Goal: Transaction & Acquisition: Download file/media

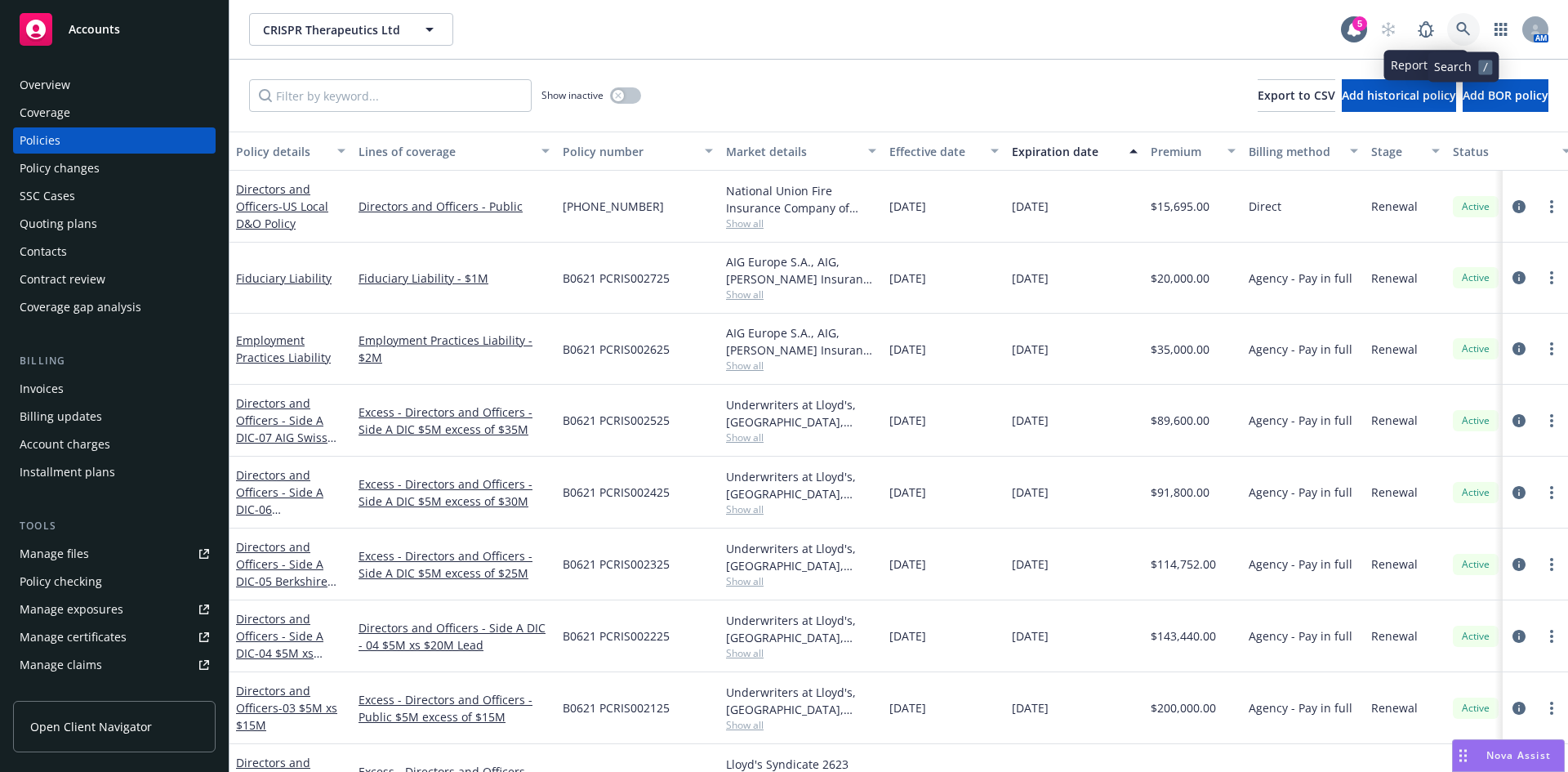
click at [1463, 29] on icon at bounding box center [1463, 29] width 15 height 15
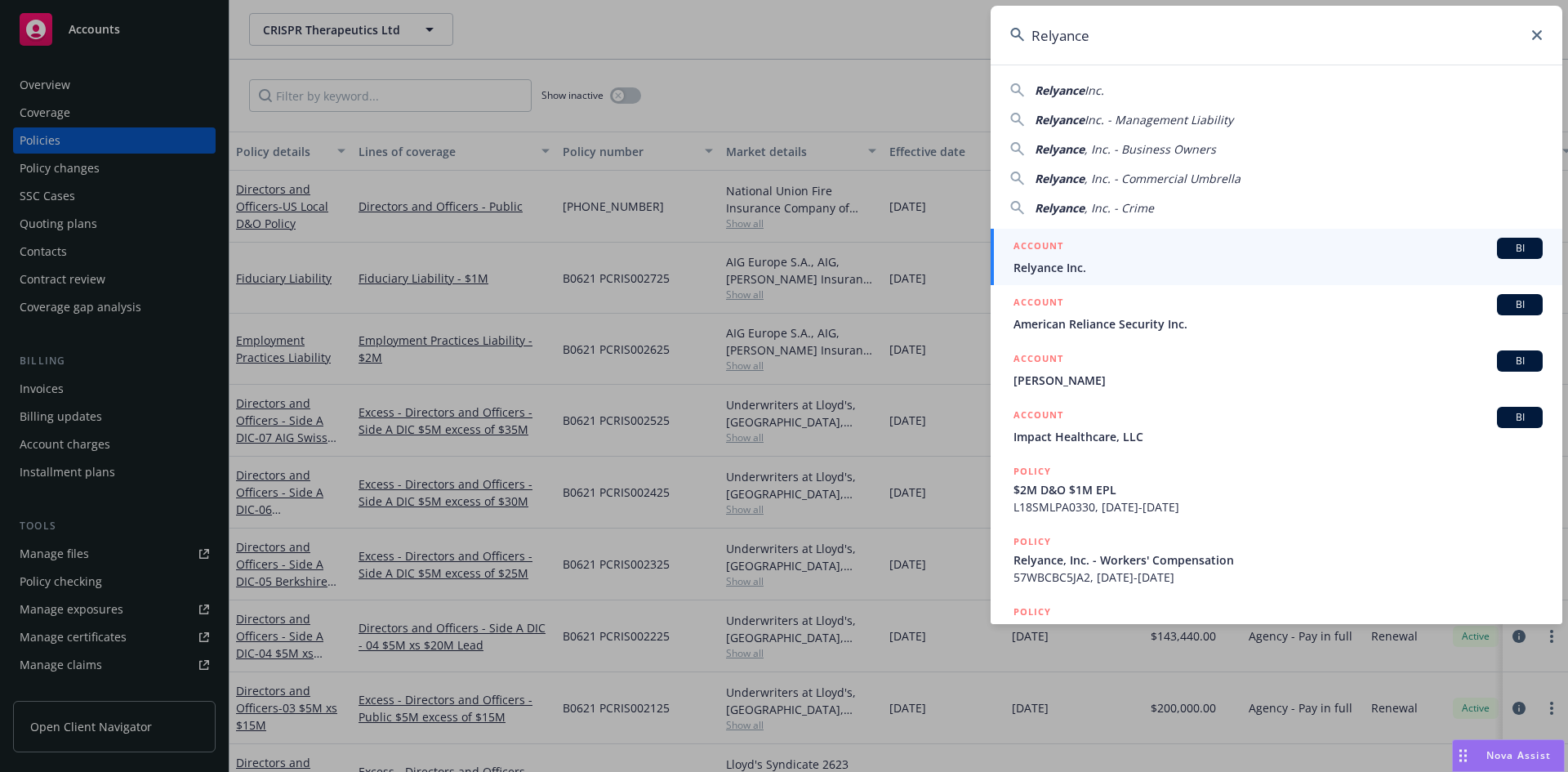
type input "Relyance"
click at [1089, 264] on span "Relyance Inc." at bounding box center [1277, 267] width 529 height 17
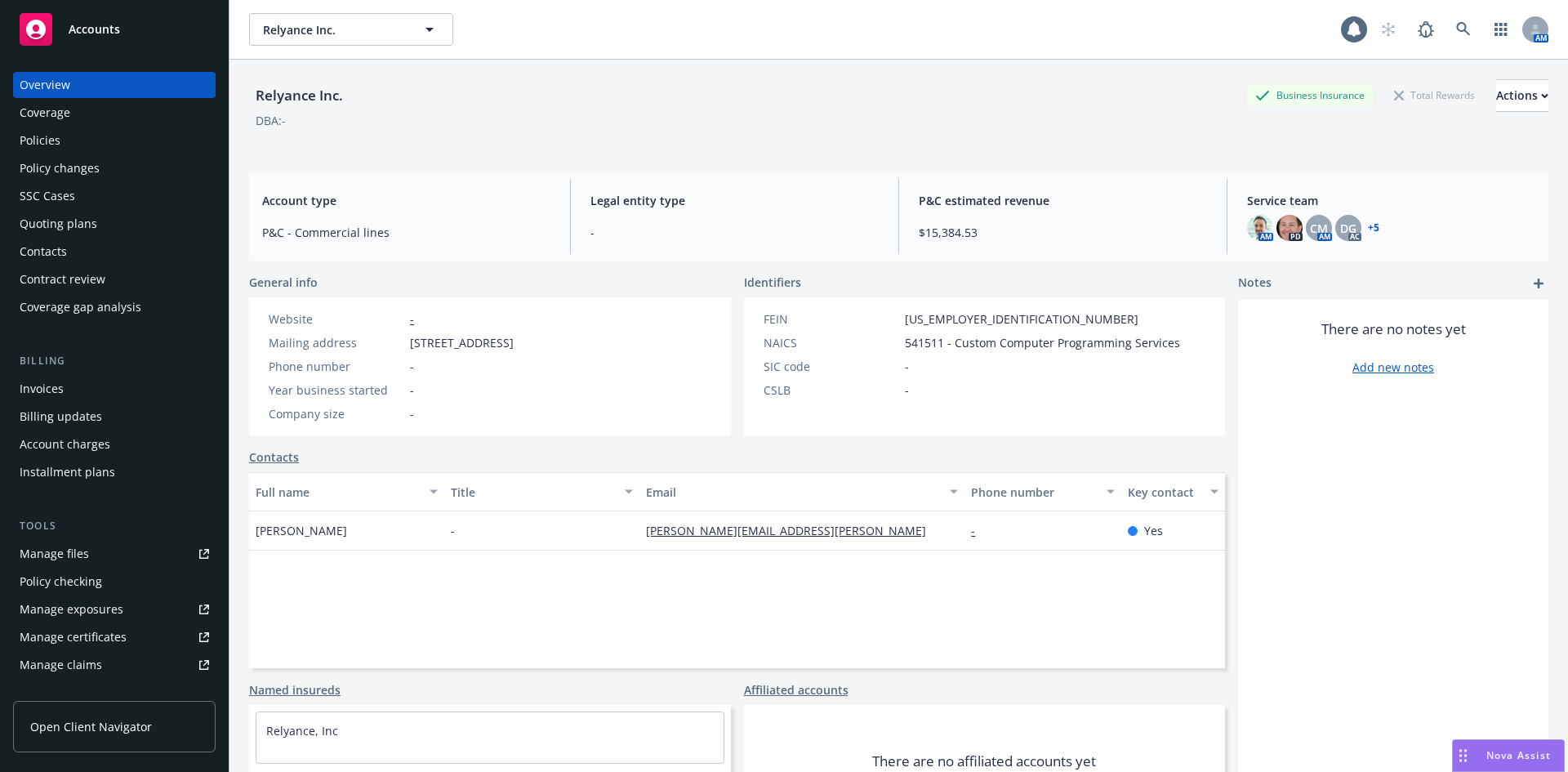
click at [78, 146] on div "Policies" at bounding box center [114, 140] width 189 height 26
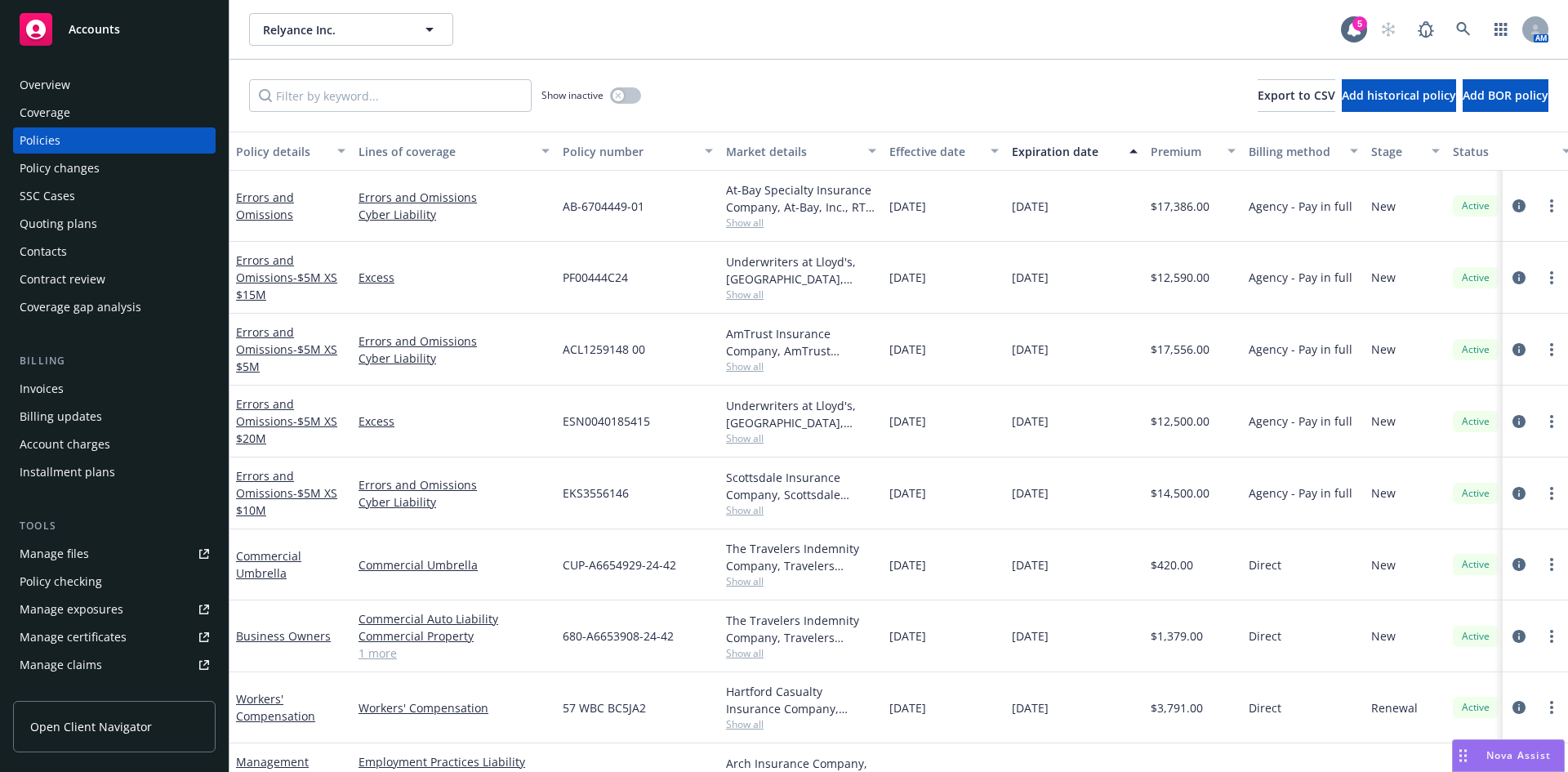
click at [78, 379] on div "Invoices" at bounding box center [114, 388] width 189 height 26
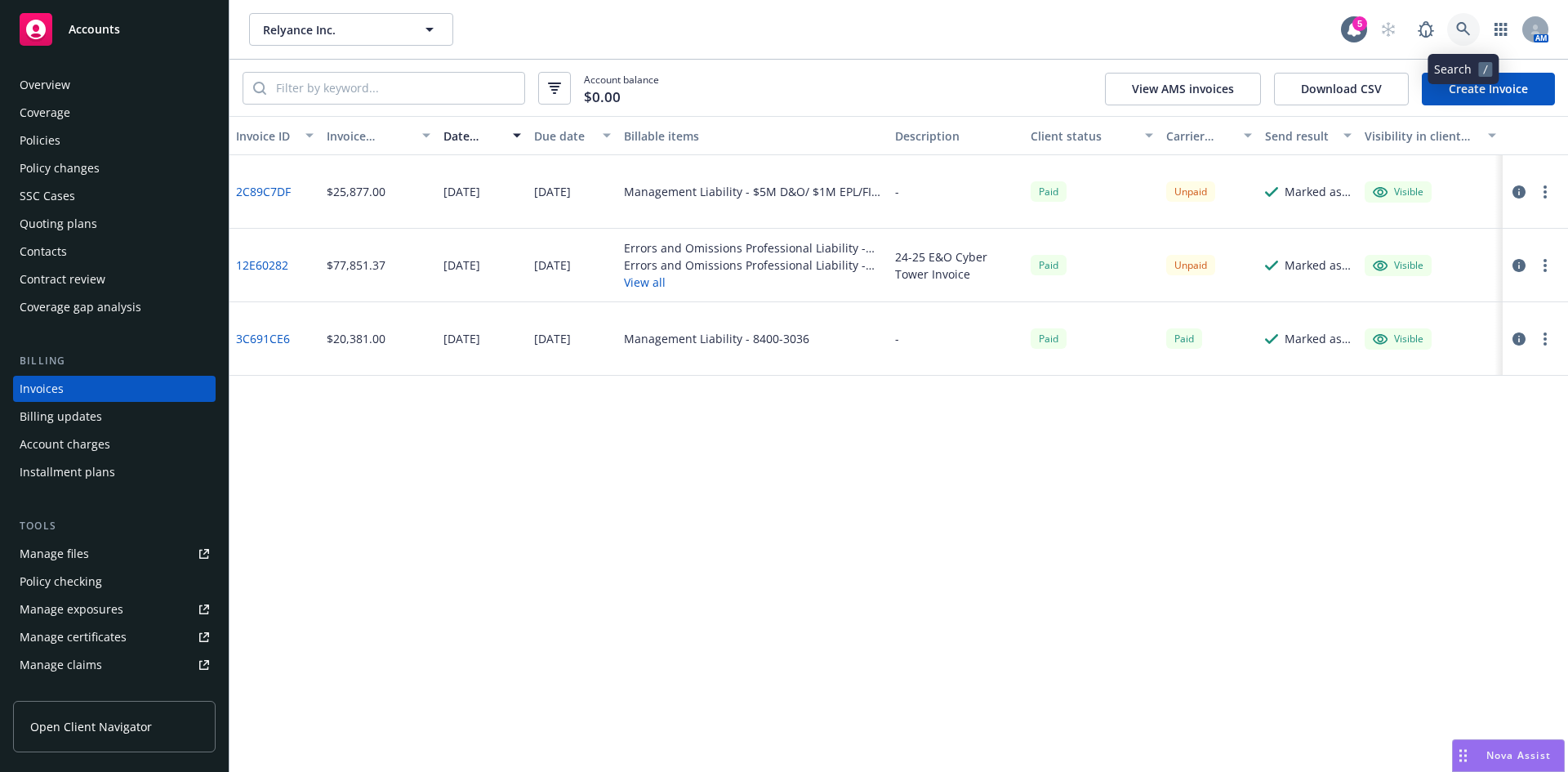
click at [1471, 31] on link at bounding box center [1463, 29] width 33 height 33
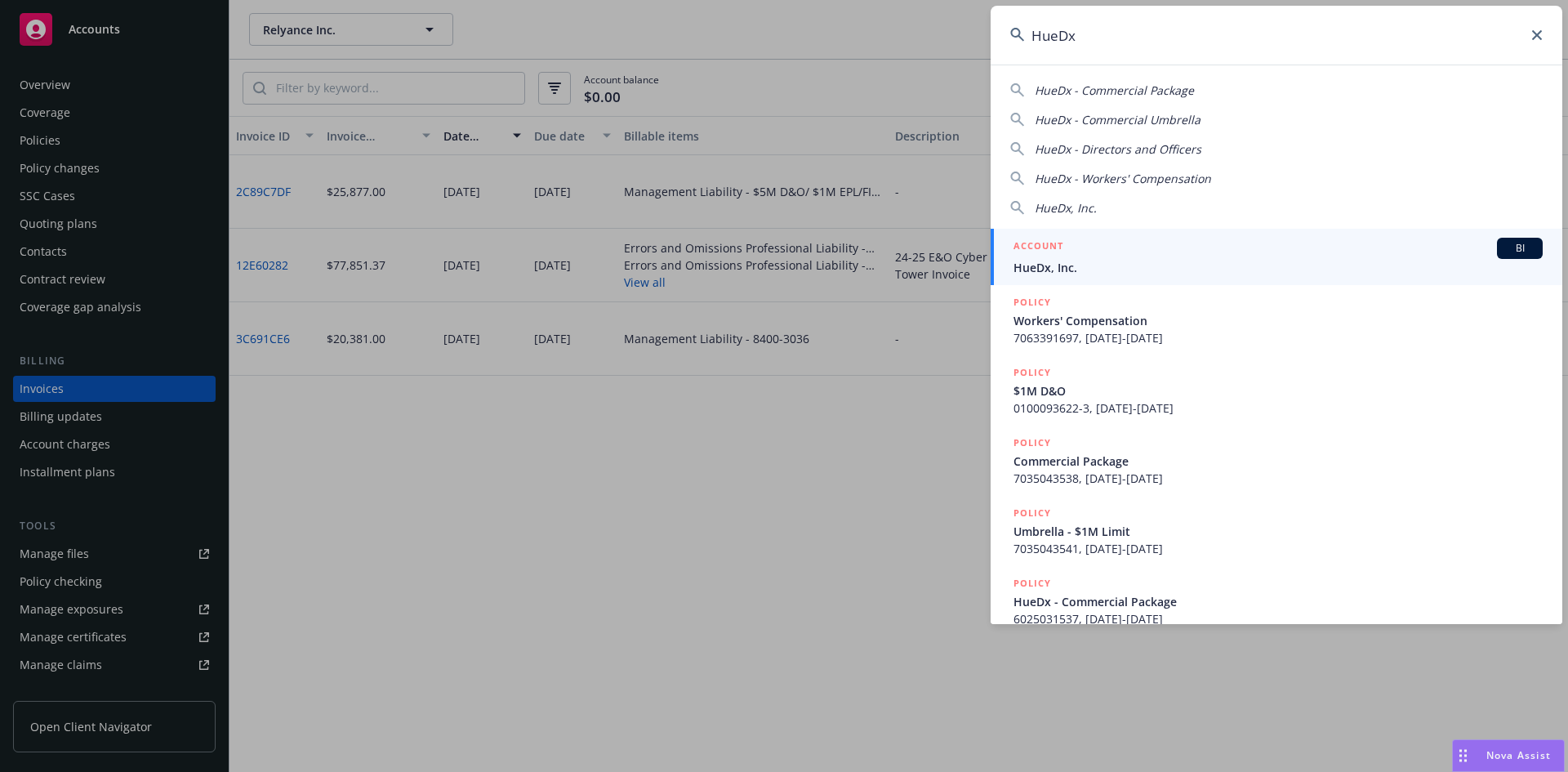
type input "HueDx"
click at [1080, 257] on div "ACCOUNT BI" at bounding box center [1277, 248] width 529 height 21
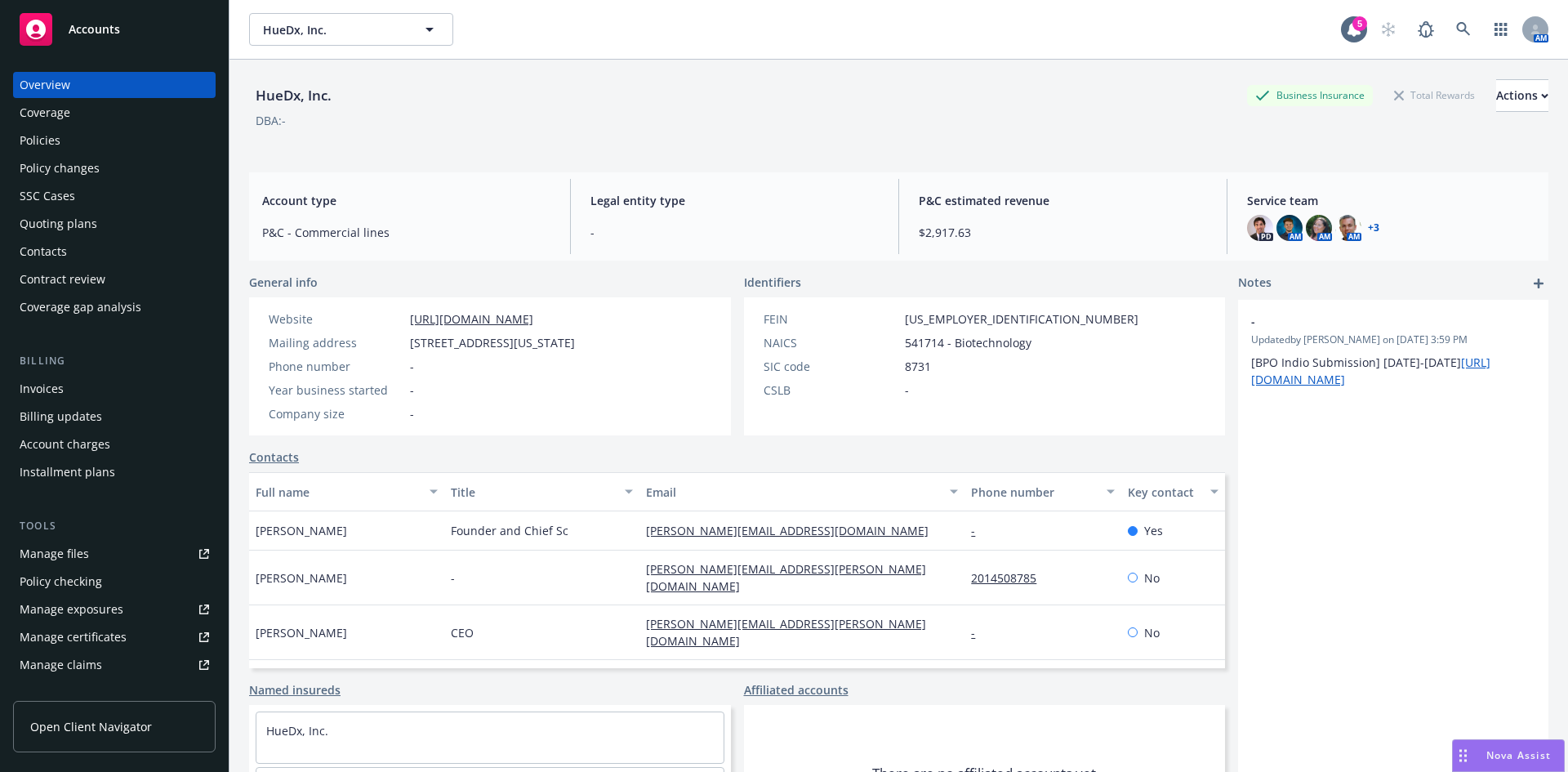
click at [43, 140] on div "Policies" at bounding box center [40, 140] width 41 height 26
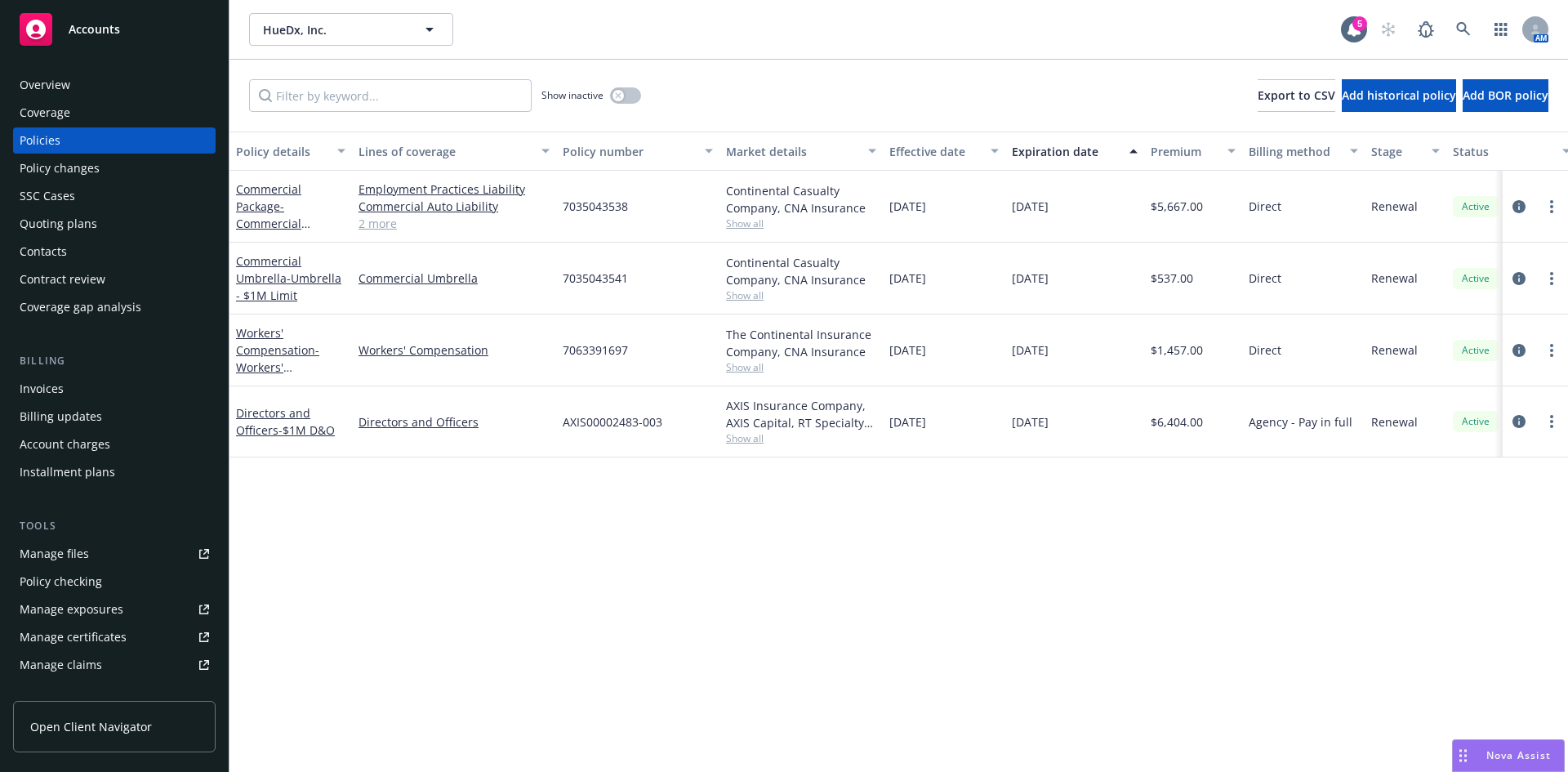
click at [43, 390] on div "Invoices" at bounding box center [42, 388] width 44 height 26
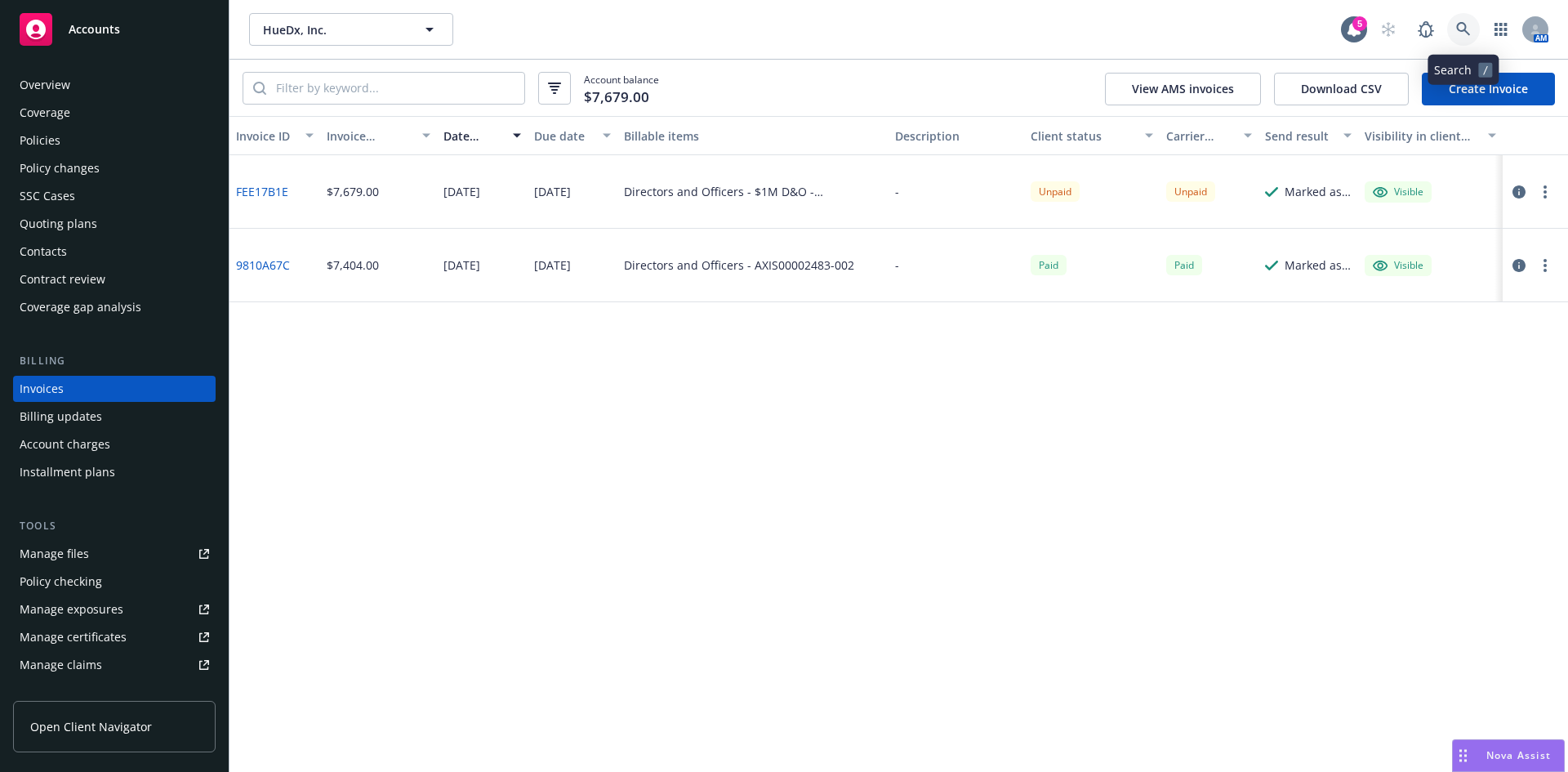
click at [1452, 30] on link at bounding box center [1463, 29] width 33 height 33
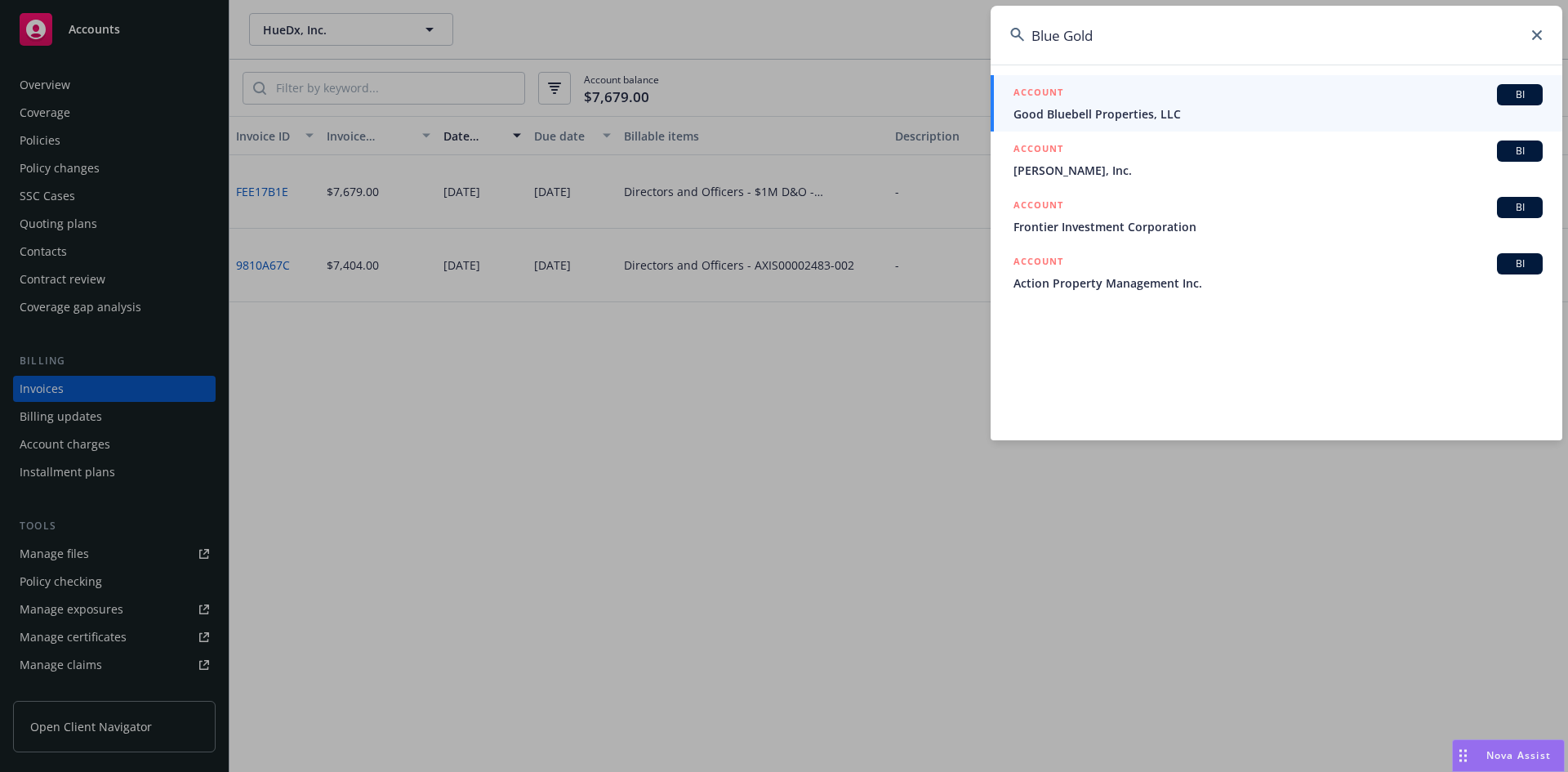
click at [1069, 37] on input "Blue Gold" at bounding box center [1276, 35] width 572 height 59
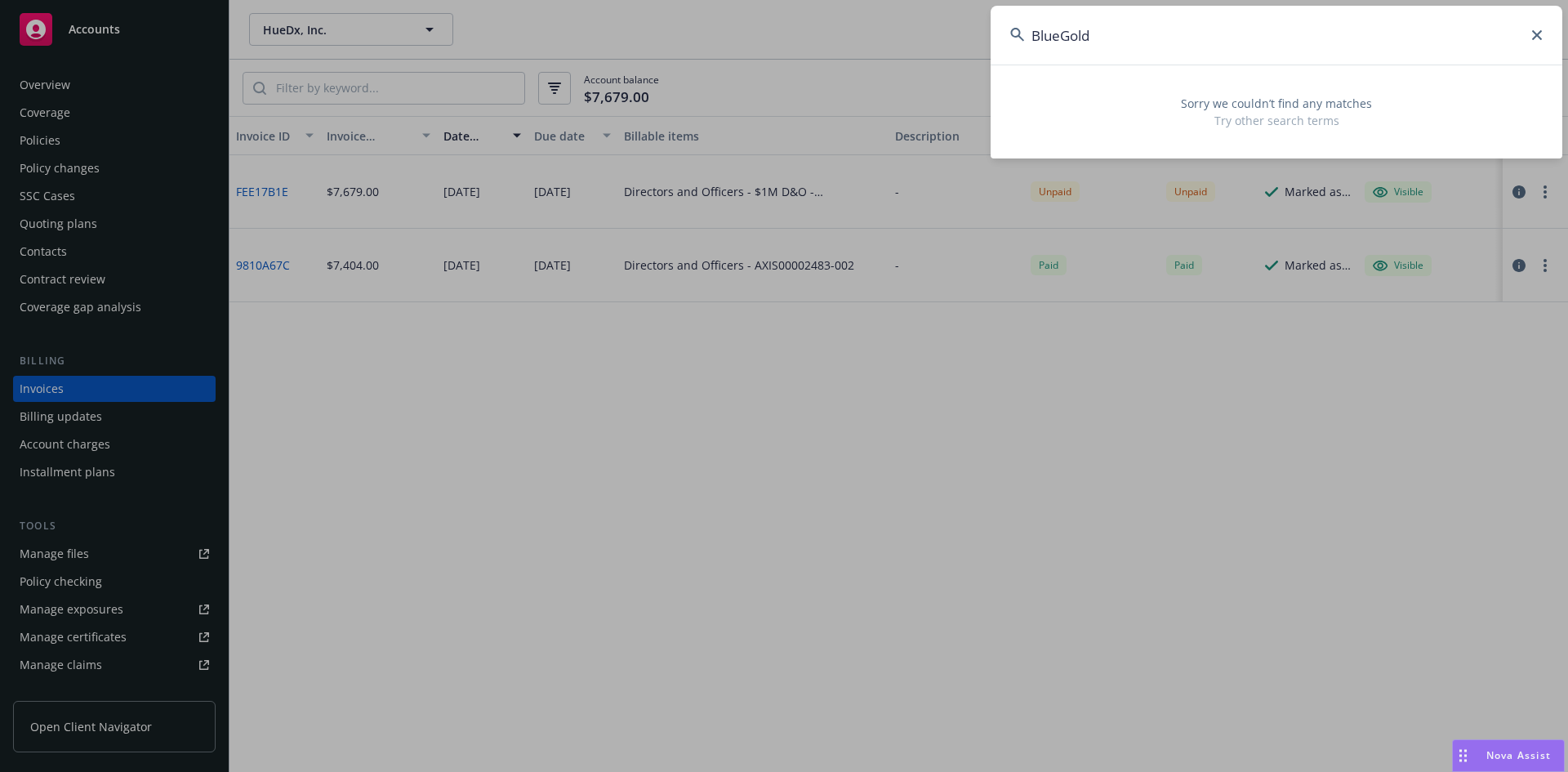
click at [1111, 31] on input "BlueGold" at bounding box center [1276, 35] width 572 height 59
click at [1052, 35] on input "BlueGold" at bounding box center [1276, 35] width 572 height 59
drag, startPoint x: 1072, startPoint y: 30, endPoint x: 1062, endPoint y: 31, distance: 10.0
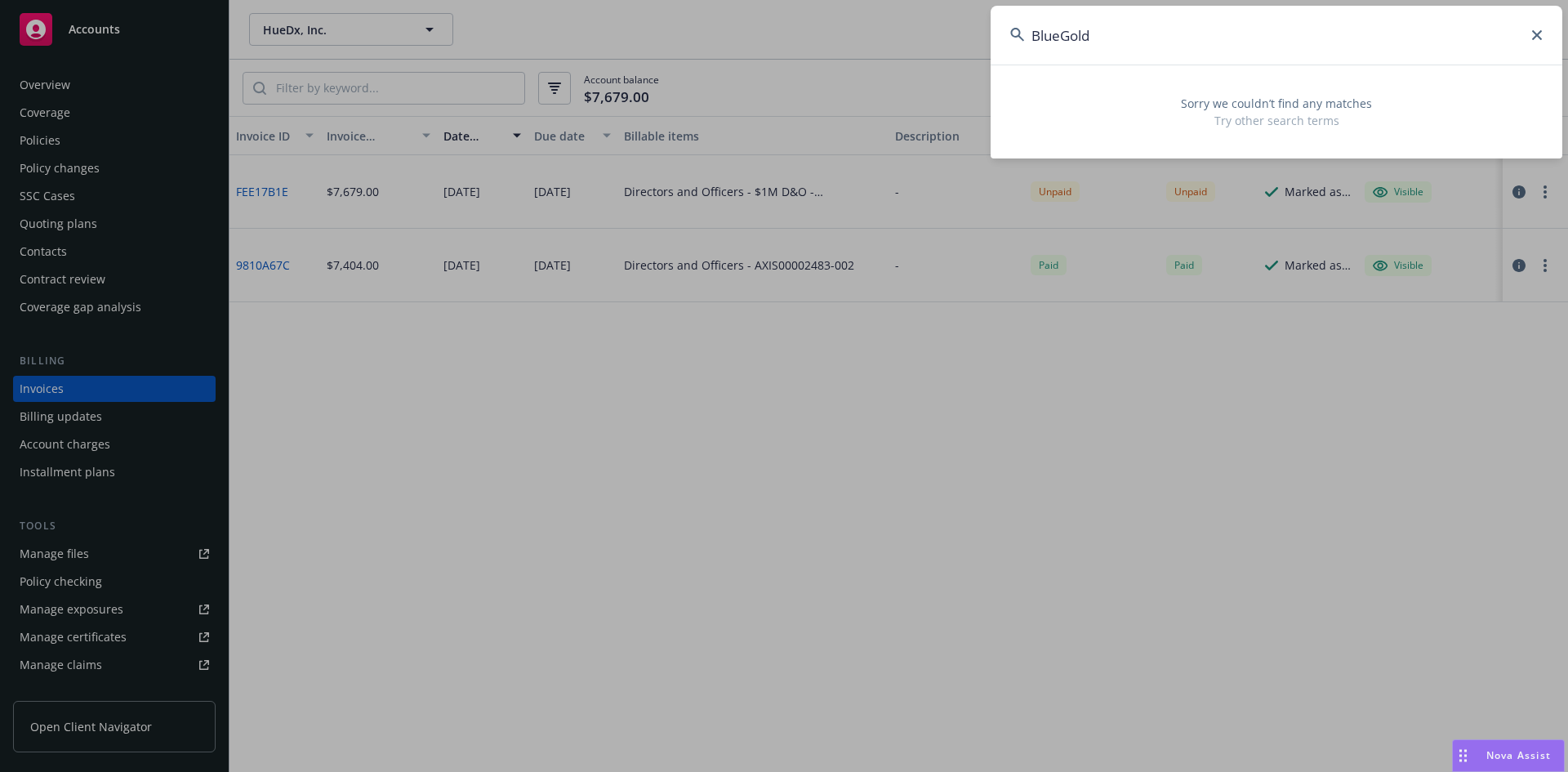
click at [1069, 30] on input "BlueGold" at bounding box center [1276, 35] width 572 height 59
click at [1062, 31] on input "BlueGold" at bounding box center [1276, 35] width 572 height 59
type input "Blue Gold"
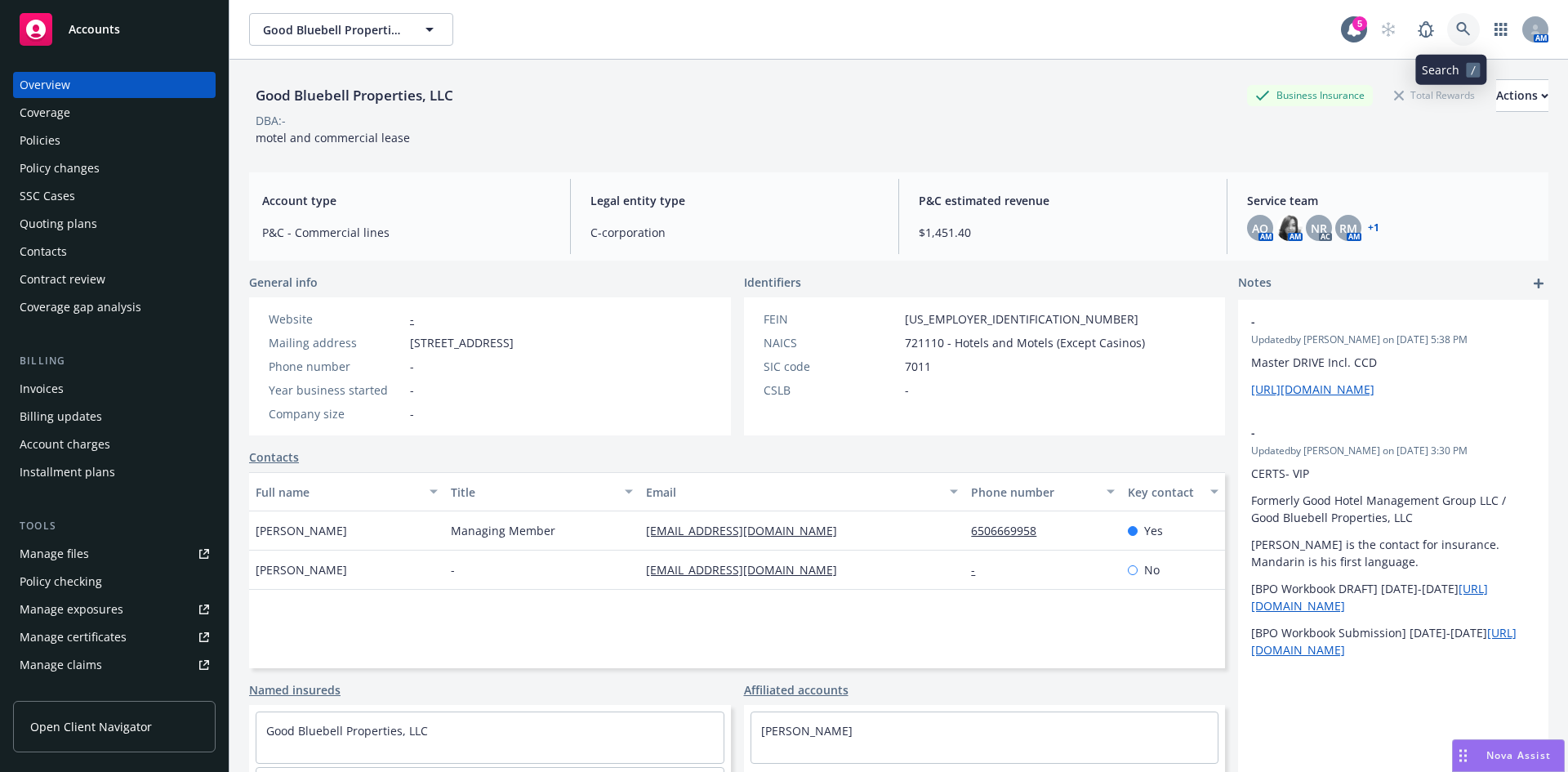
click at [1456, 29] on icon at bounding box center [1463, 29] width 15 height 15
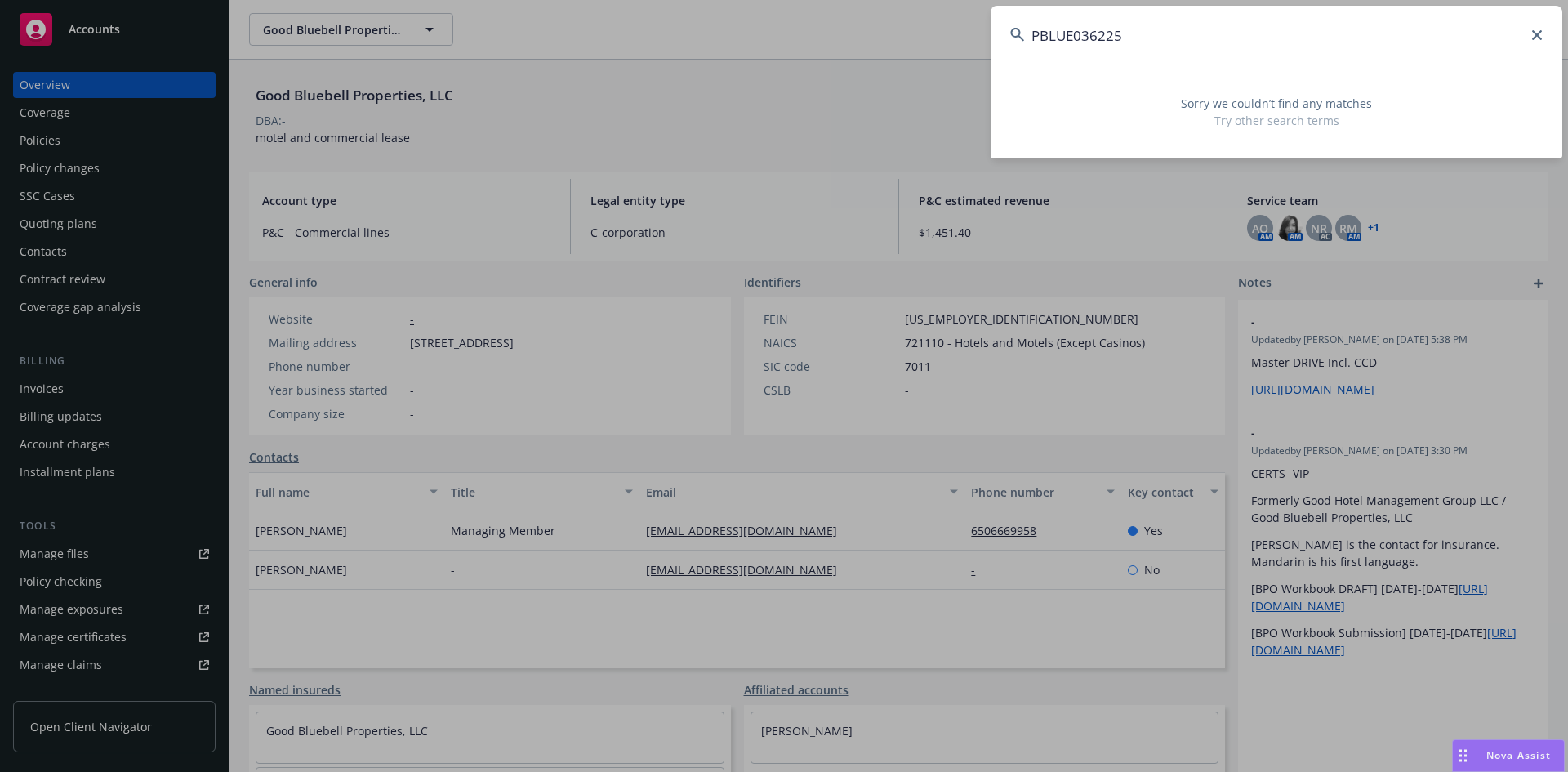
type input "PBLUE036225"
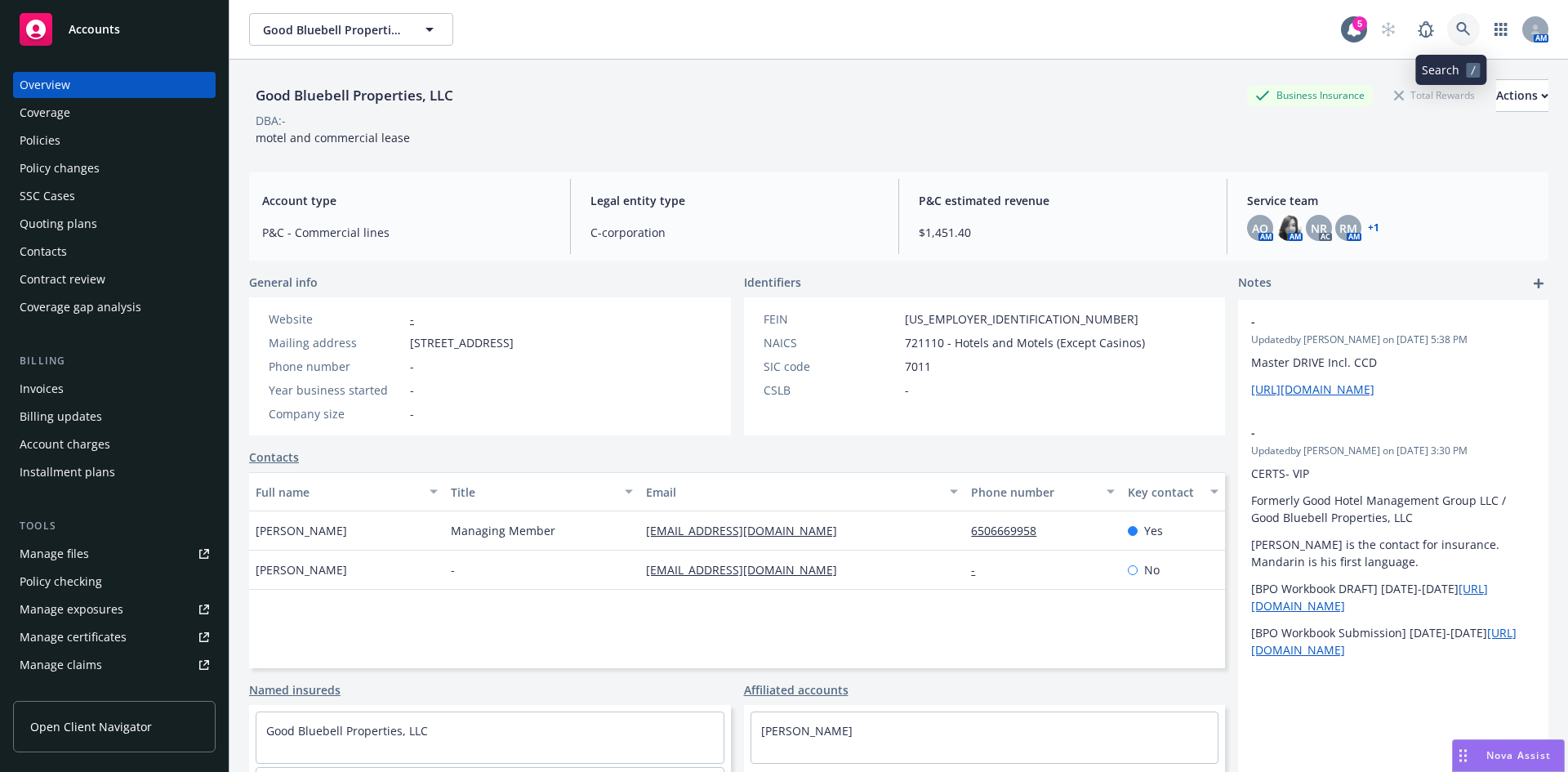
click at [1459, 30] on link at bounding box center [1463, 29] width 33 height 33
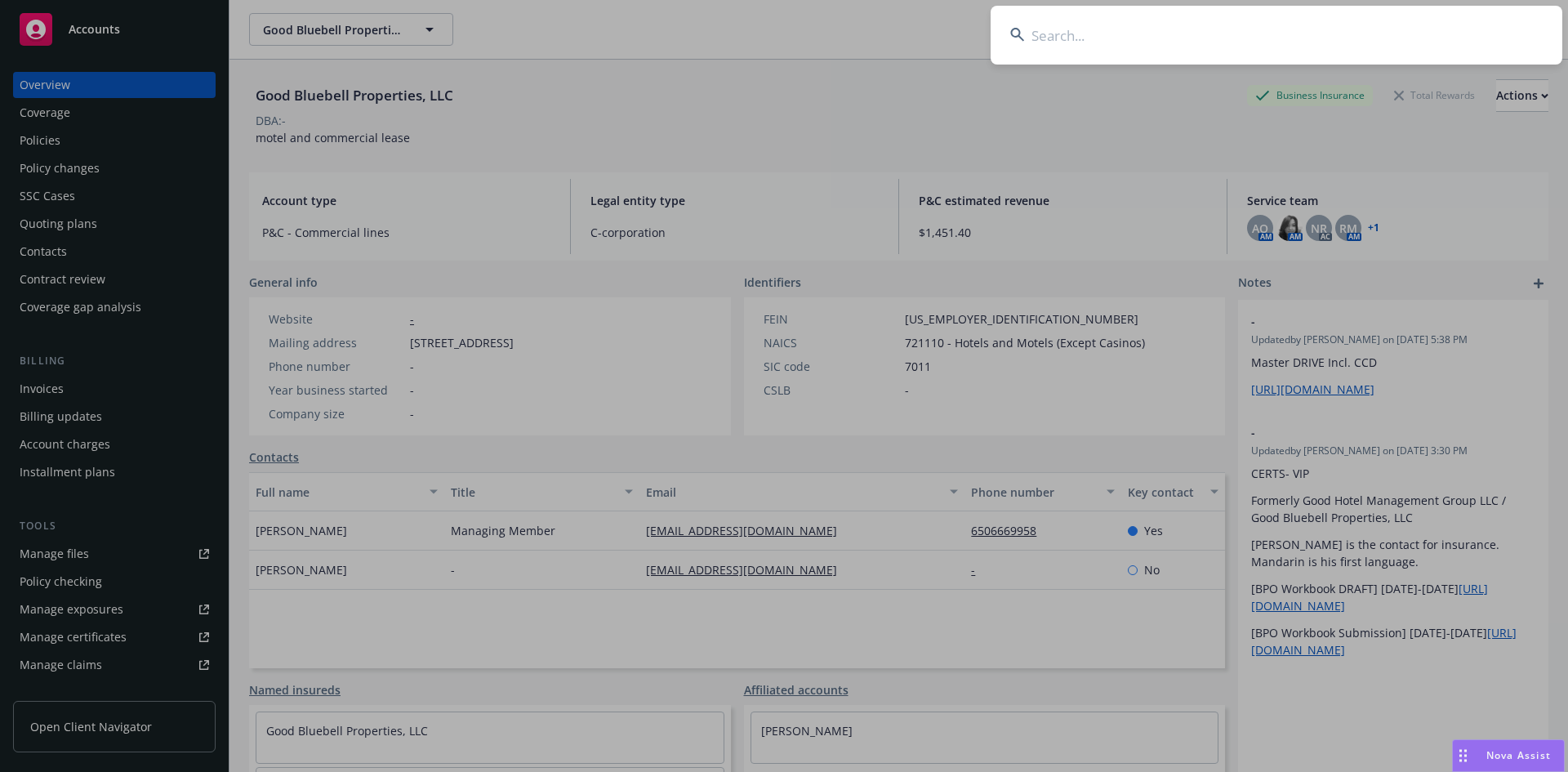
click at [1057, 24] on input at bounding box center [1276, 35] width 572 height 59
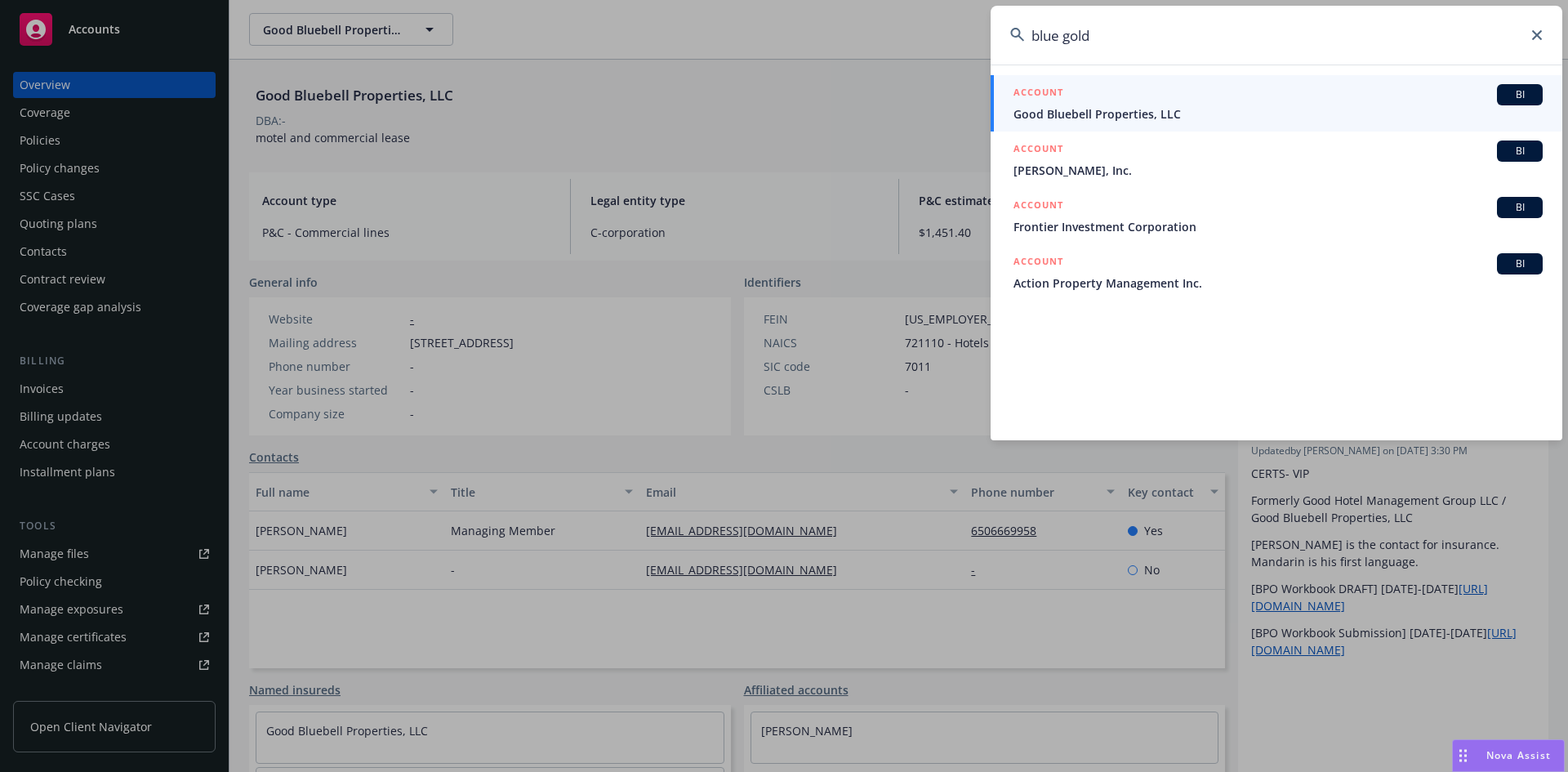
click at [1102, 33] on input "blue gold" at bounding box center [1276, 35] width 572 height 59
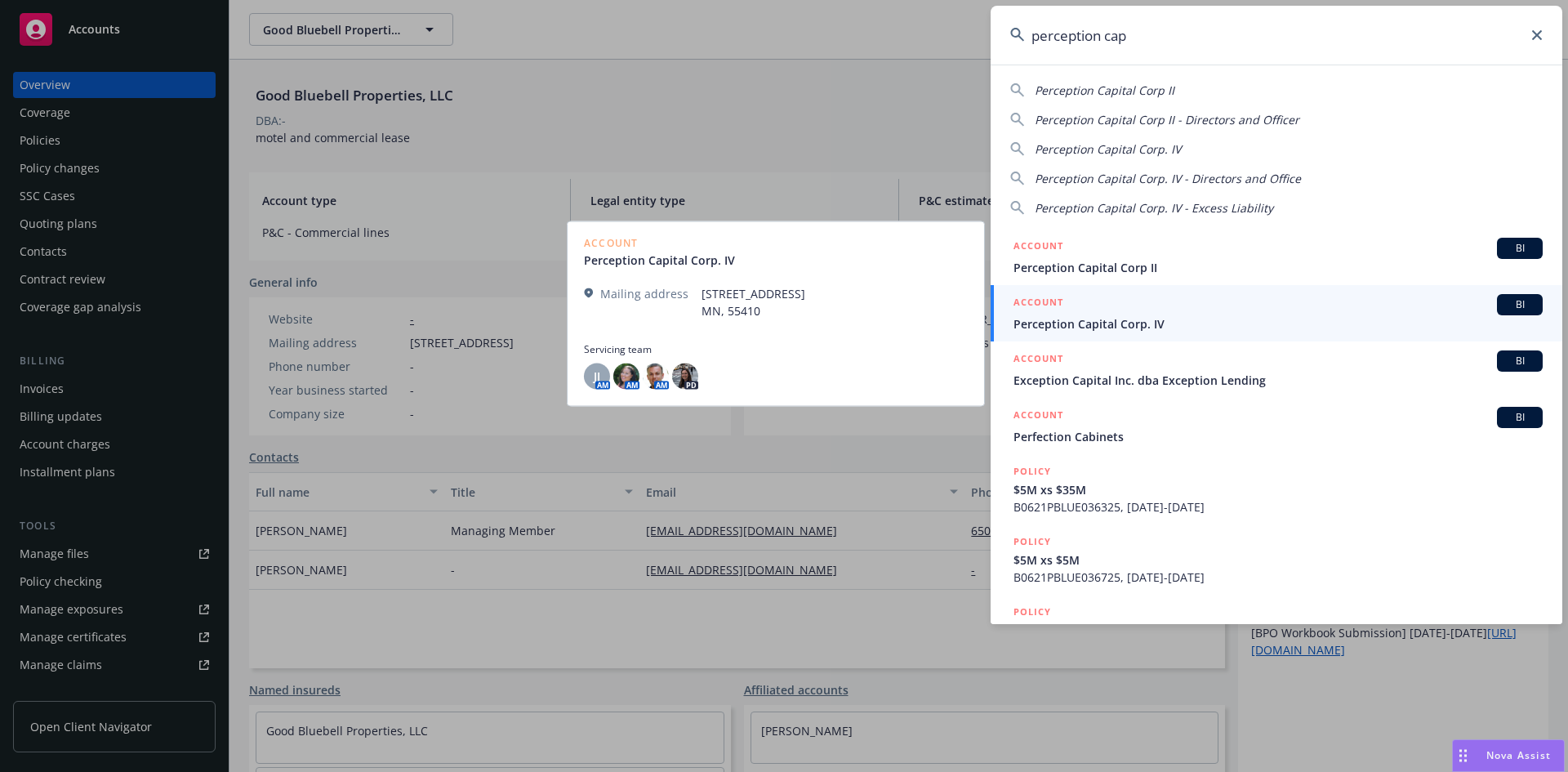
type input "perception cap"
click at [1153, 326] on span "Perception Capital Corp. IV" at bounding box center [1277, 323] width 529 height 17
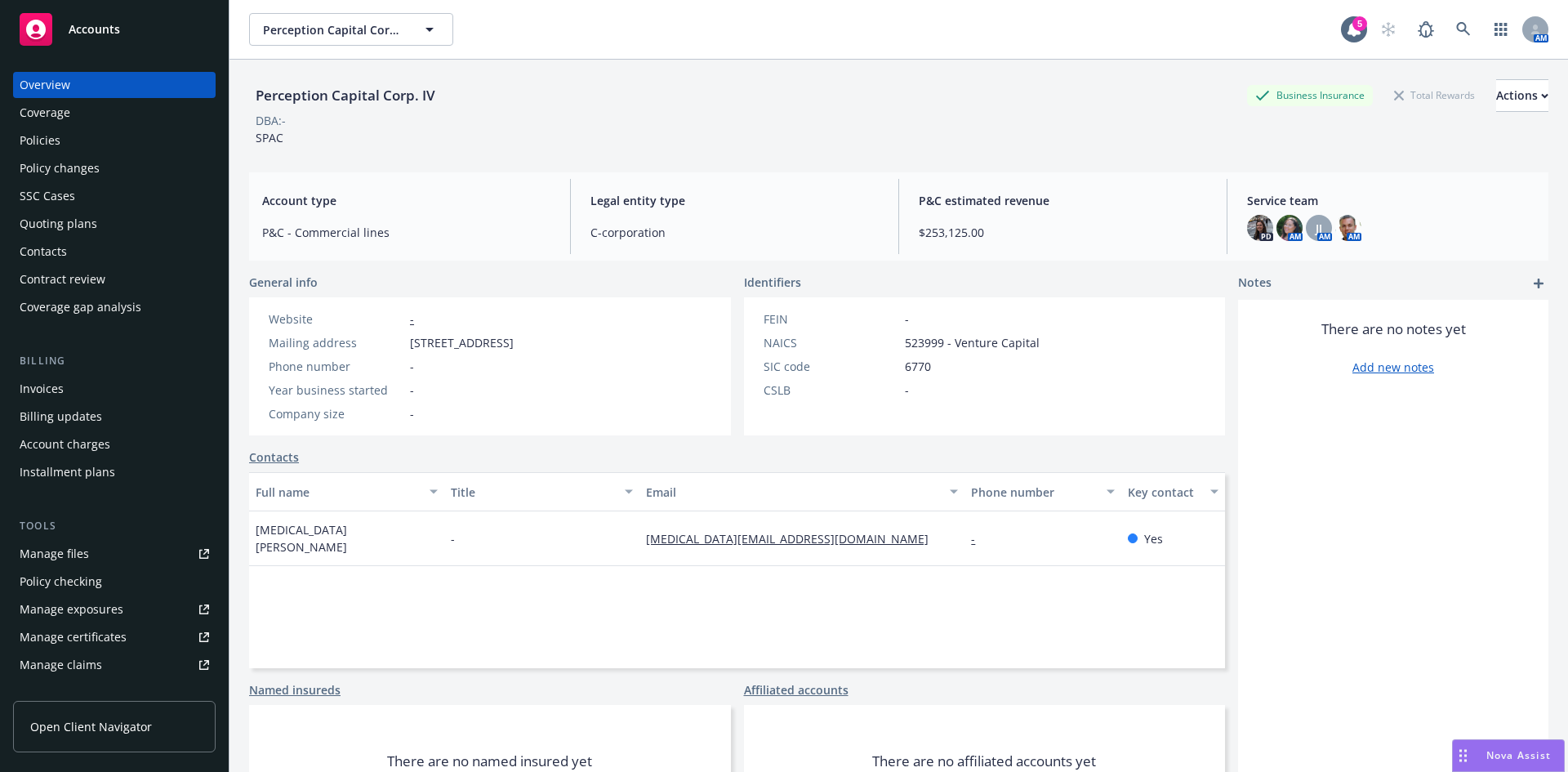
click at [36, 141] on div "Policies" at bounding box center [40, 140] width 41 height 26
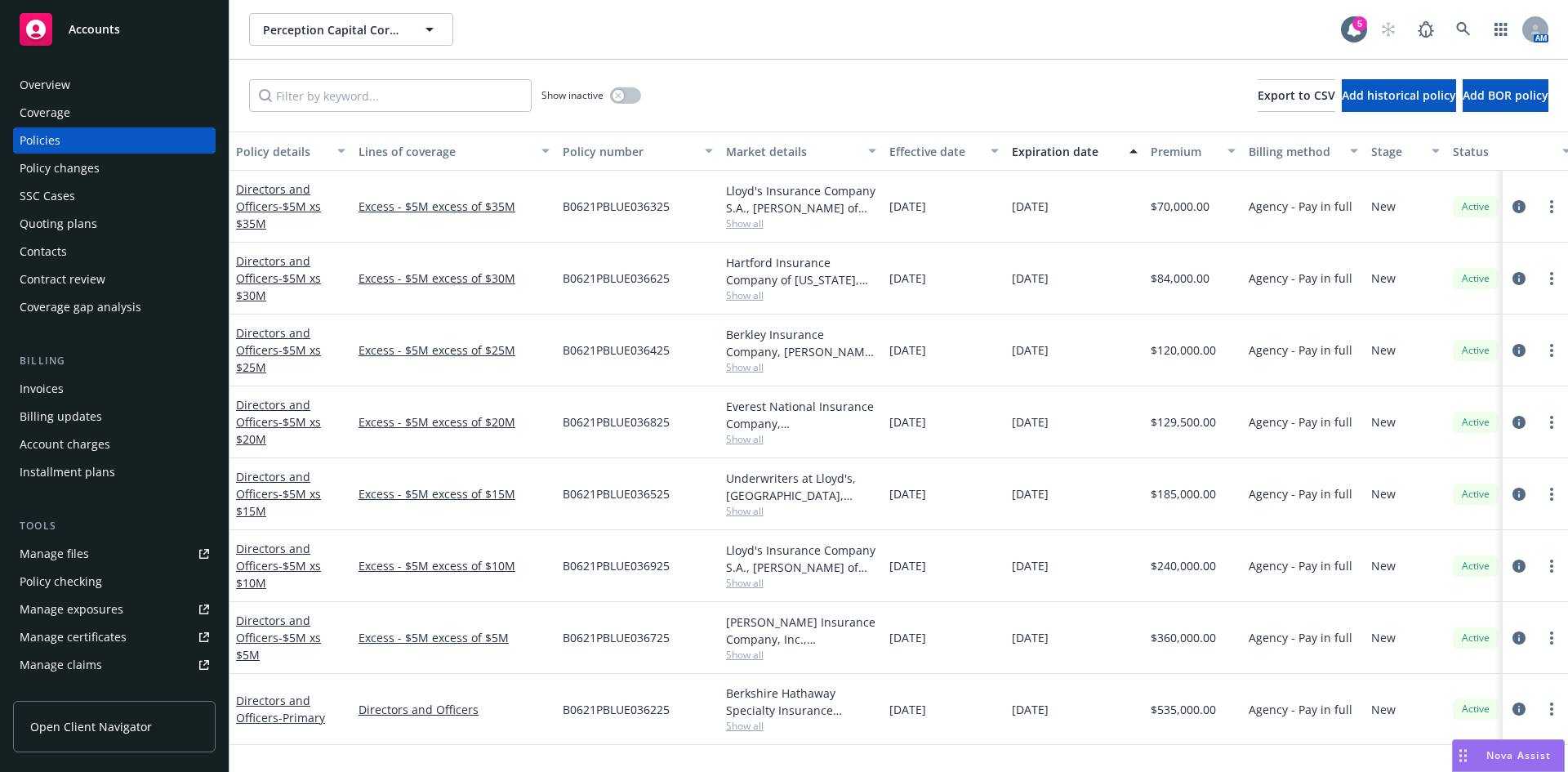
click at [52, 388] on div "Invoices" at bounding box center [42, 388] width 44 height 26
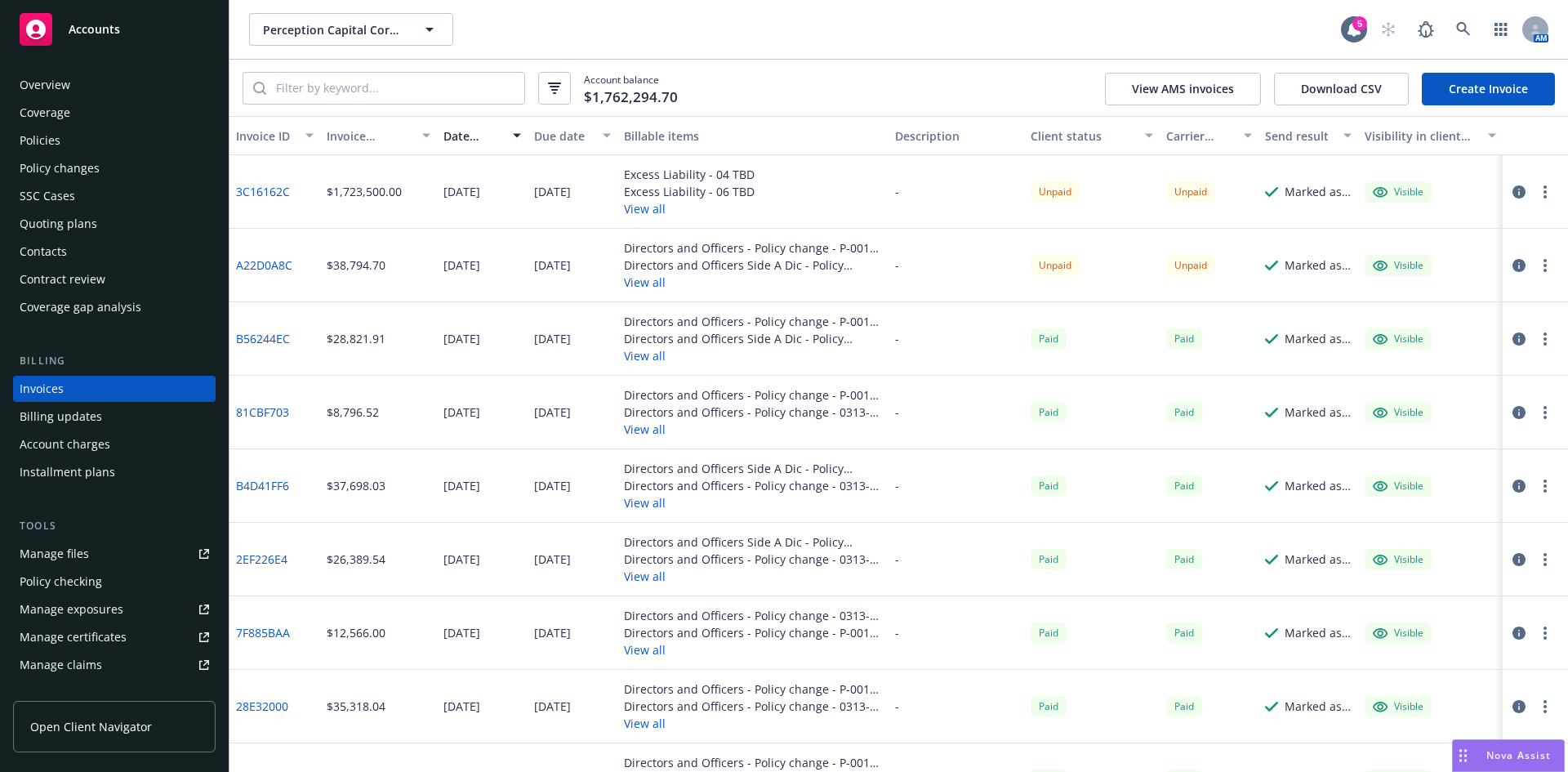
click at [640, 280] on button "View all" at bounding box center [752, 282] width 258 height 17
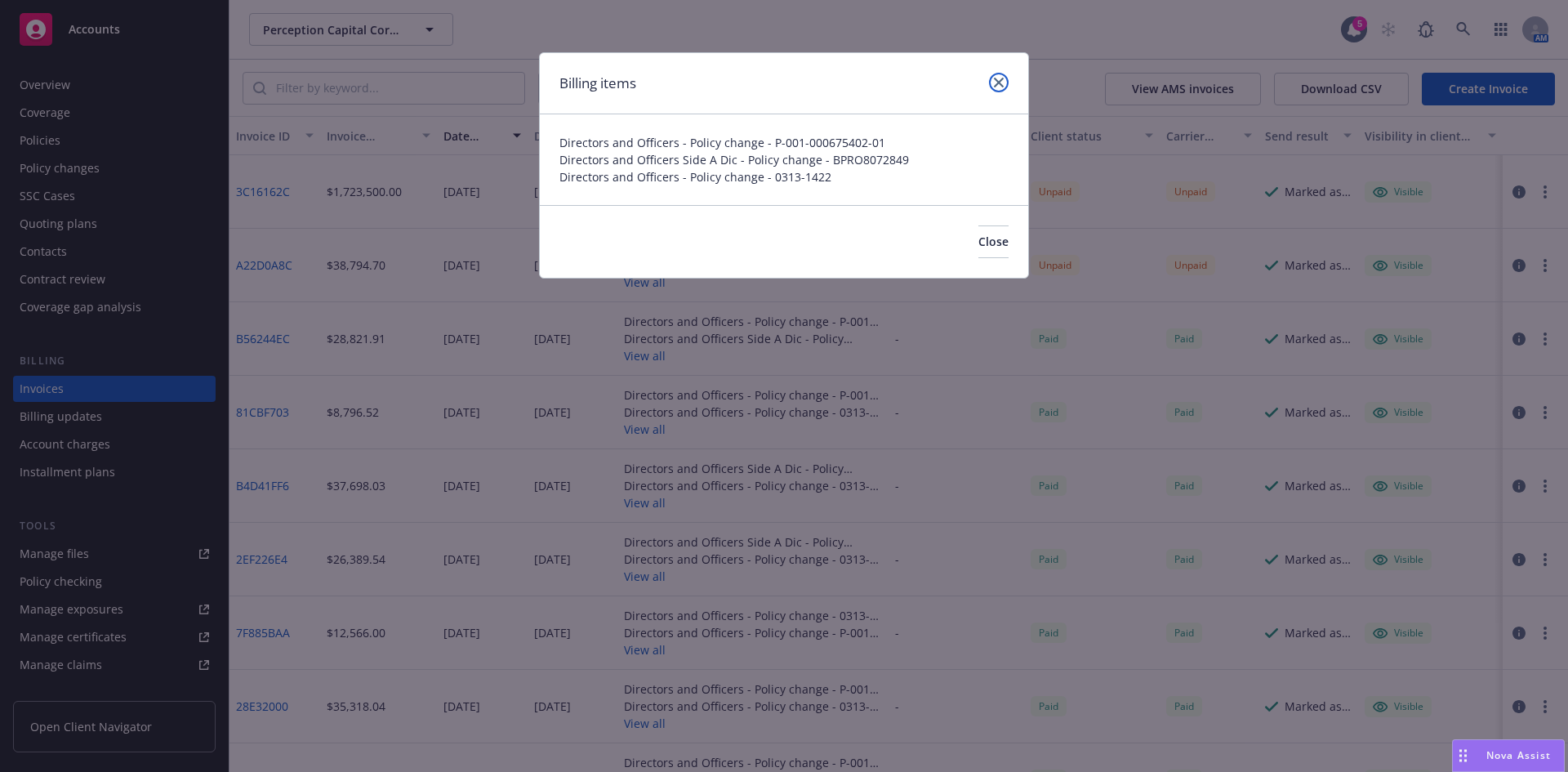
click at [1001, 84] on icon "close" at bounding box center [998, 82] width 10 height 10
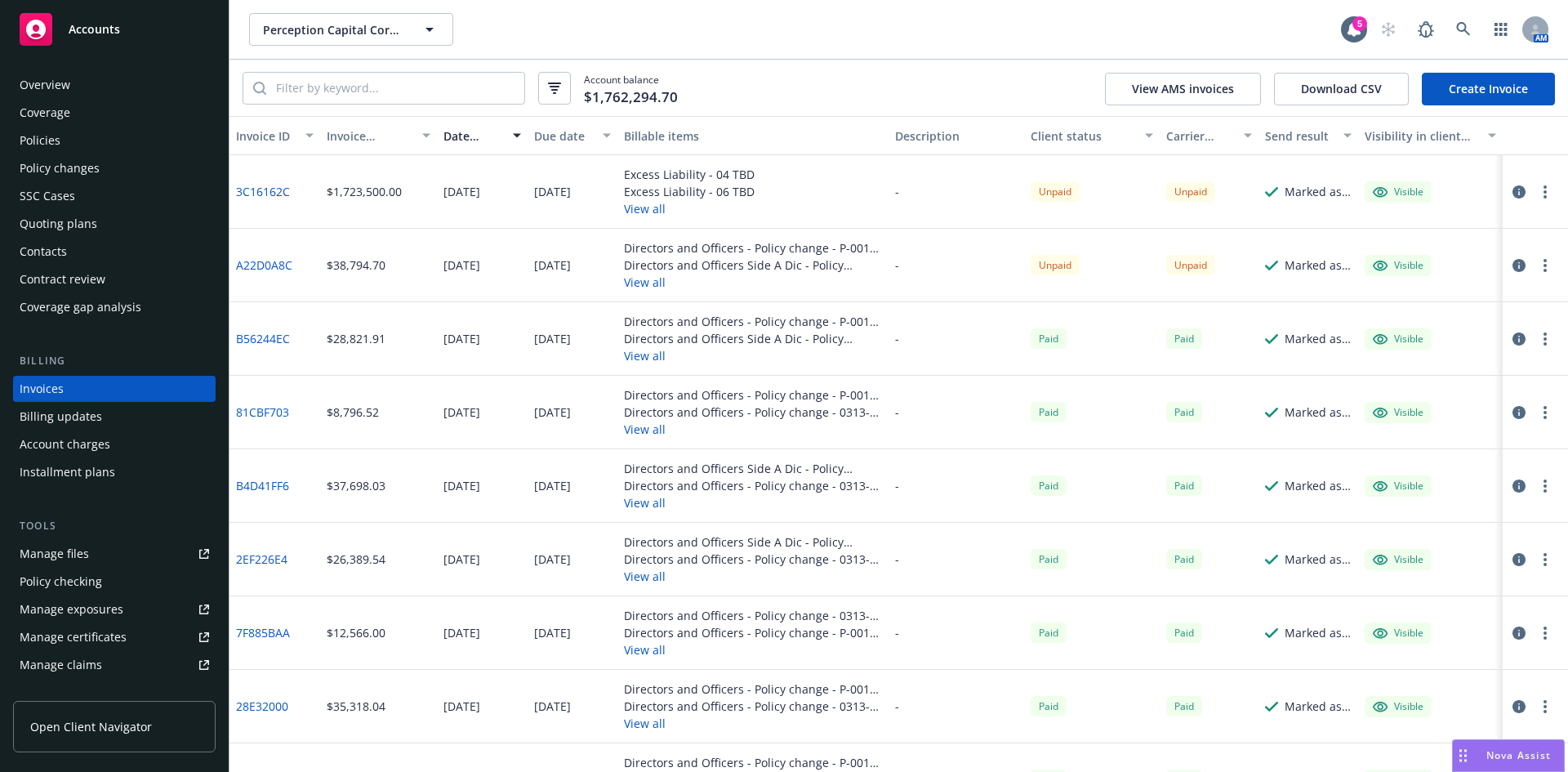
click at [651, 285] on button "View all" at bounding box center [752, 282] width 258 height 17
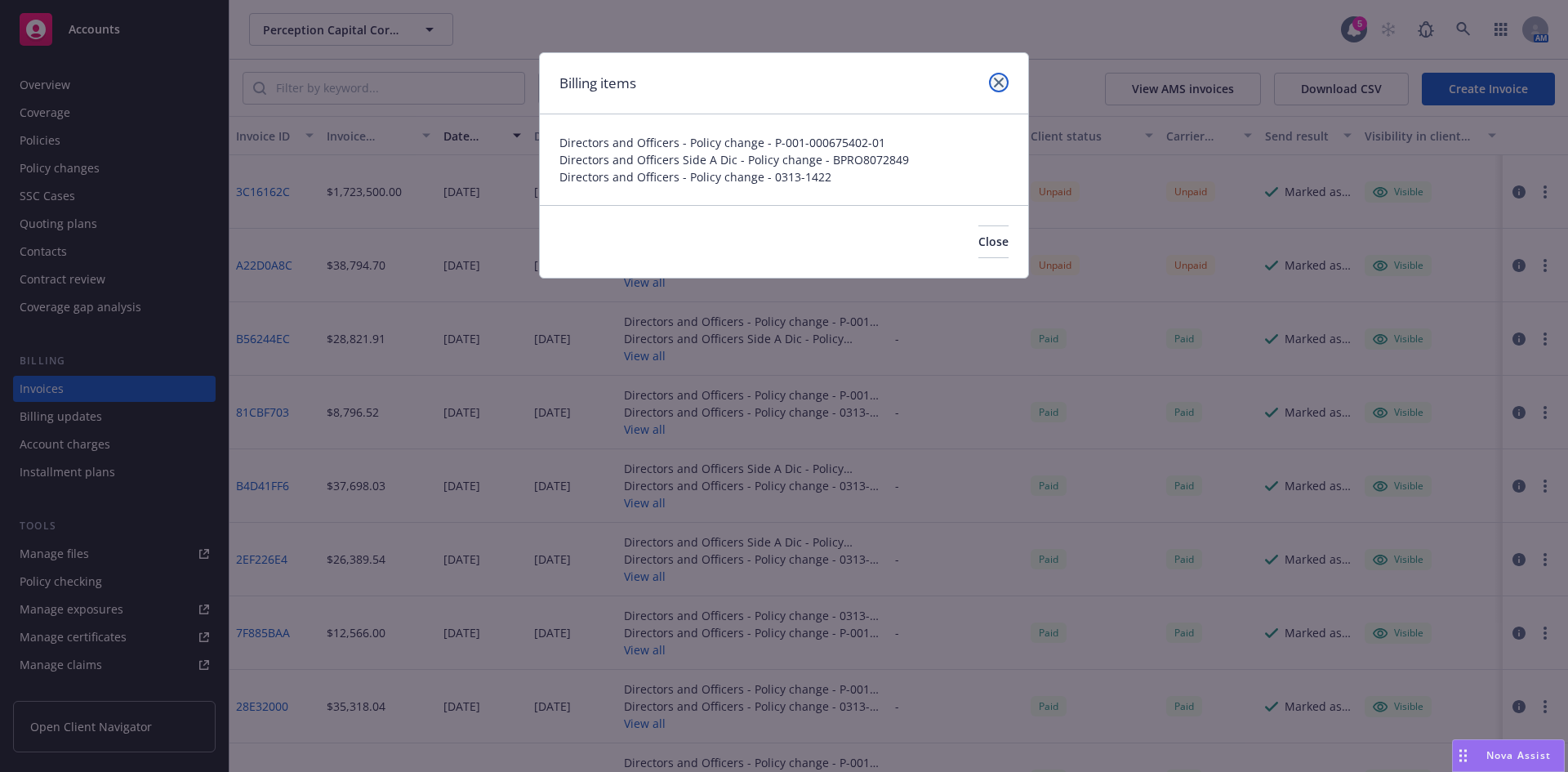
click at [1003, 82] on link "close" at bounding box center [999, 83] width 20 height 20
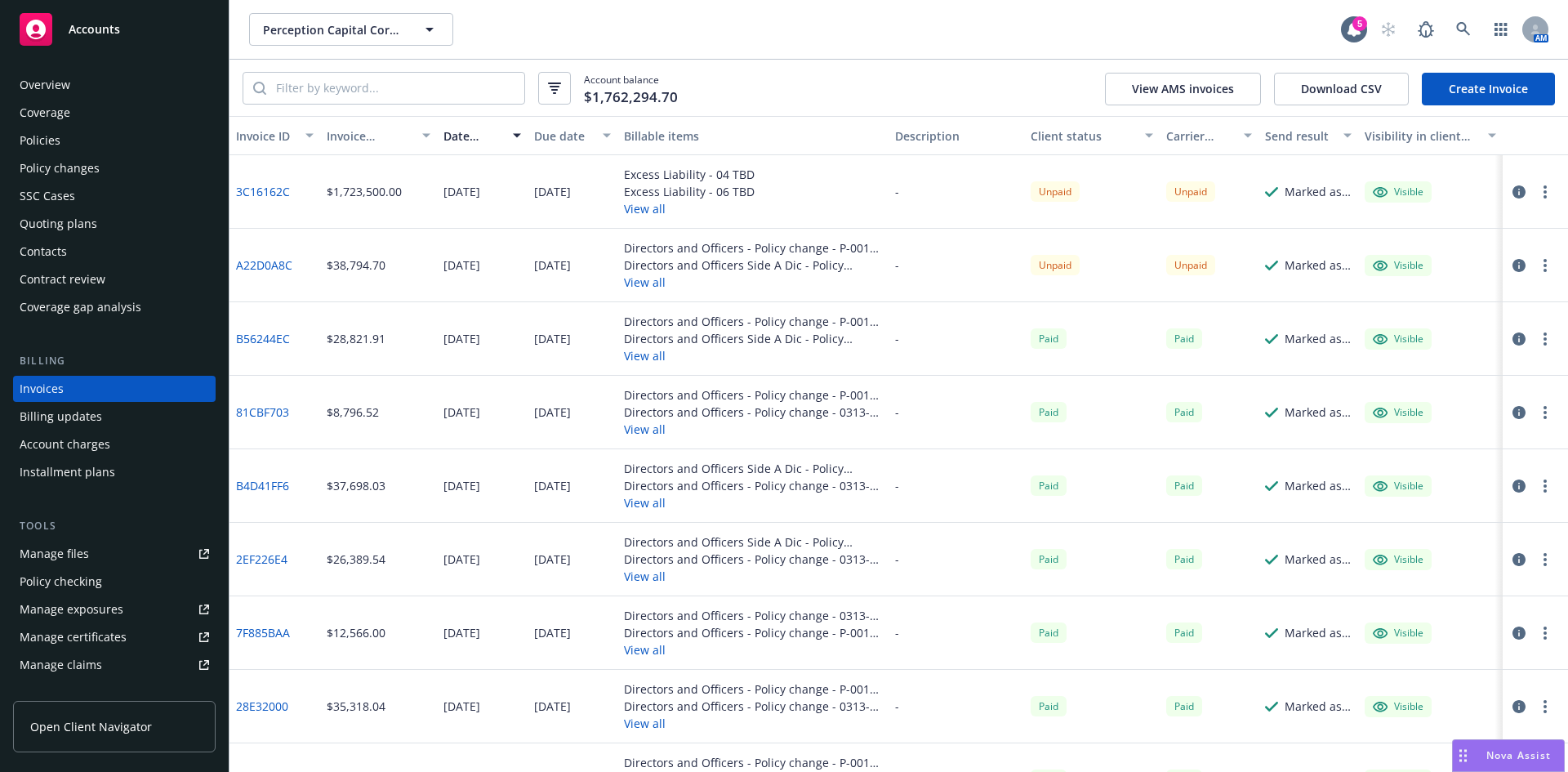
click at [265, 264] on link "A22D0A8C" at bounding box center [263, 264] width 56 height 17
click at [635, 212] on button "View all" at bounding box center [688, 208] width 131 height 17
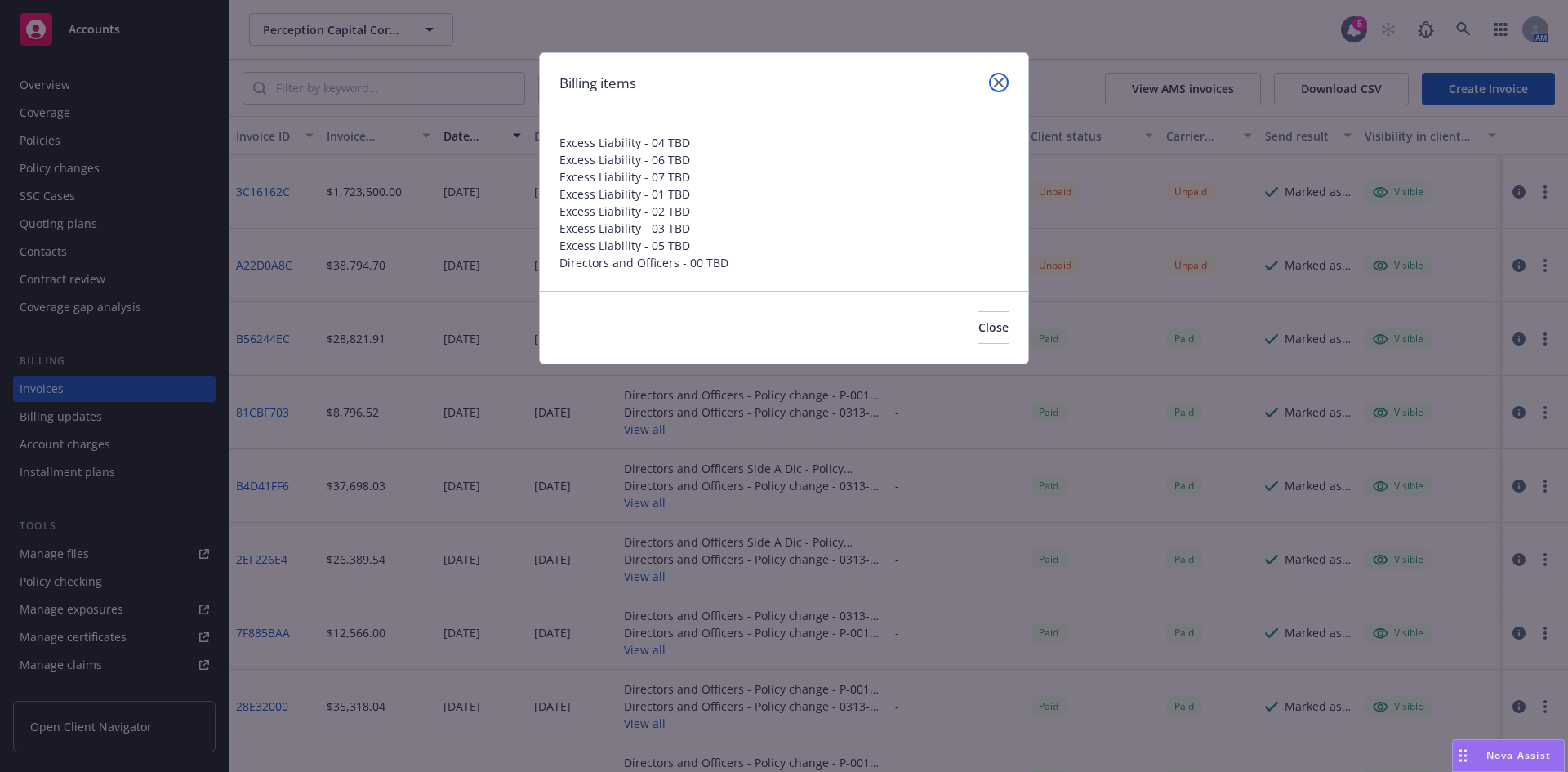
click at [993, 79] on icon "close" at bounding box center [998, 82] width 10 height 10
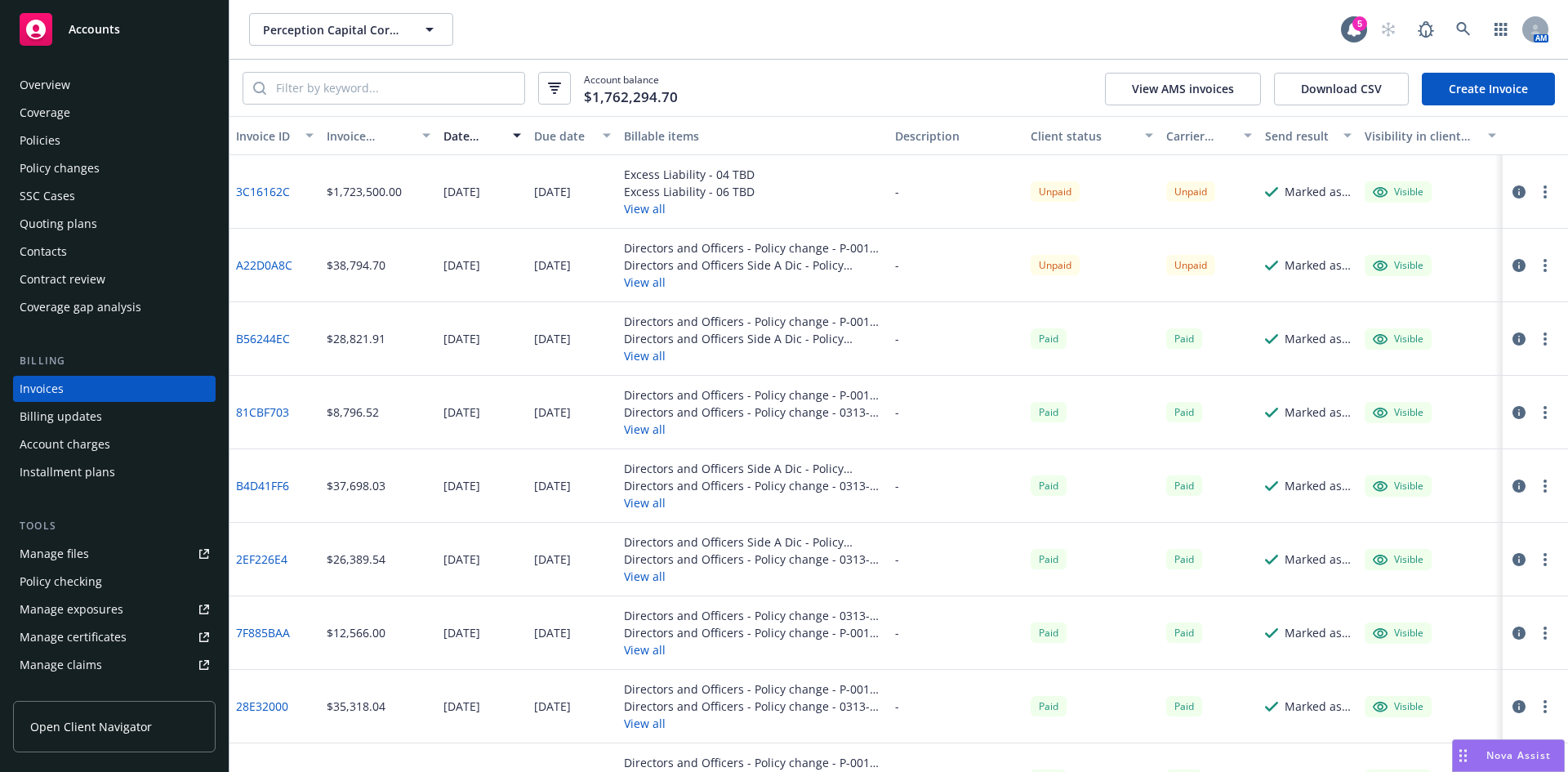
click at [50, 142] on div "Policies" at bounding box center [40, 140] width 41 height 26
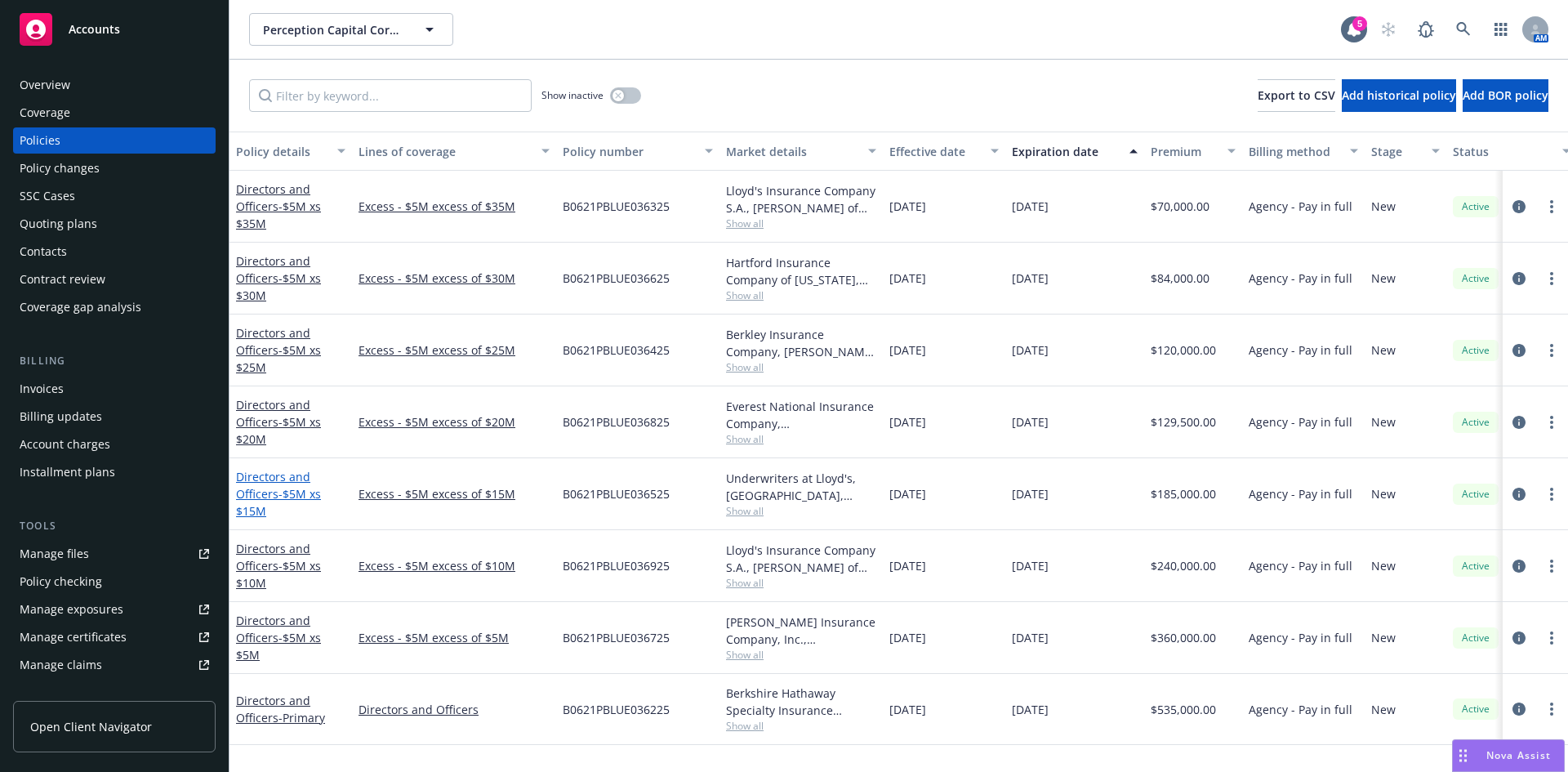
click at [265, 475] on link "Directors and Officers - $5M xs $15M" at bounding box center [277, 494] width 84 height 50
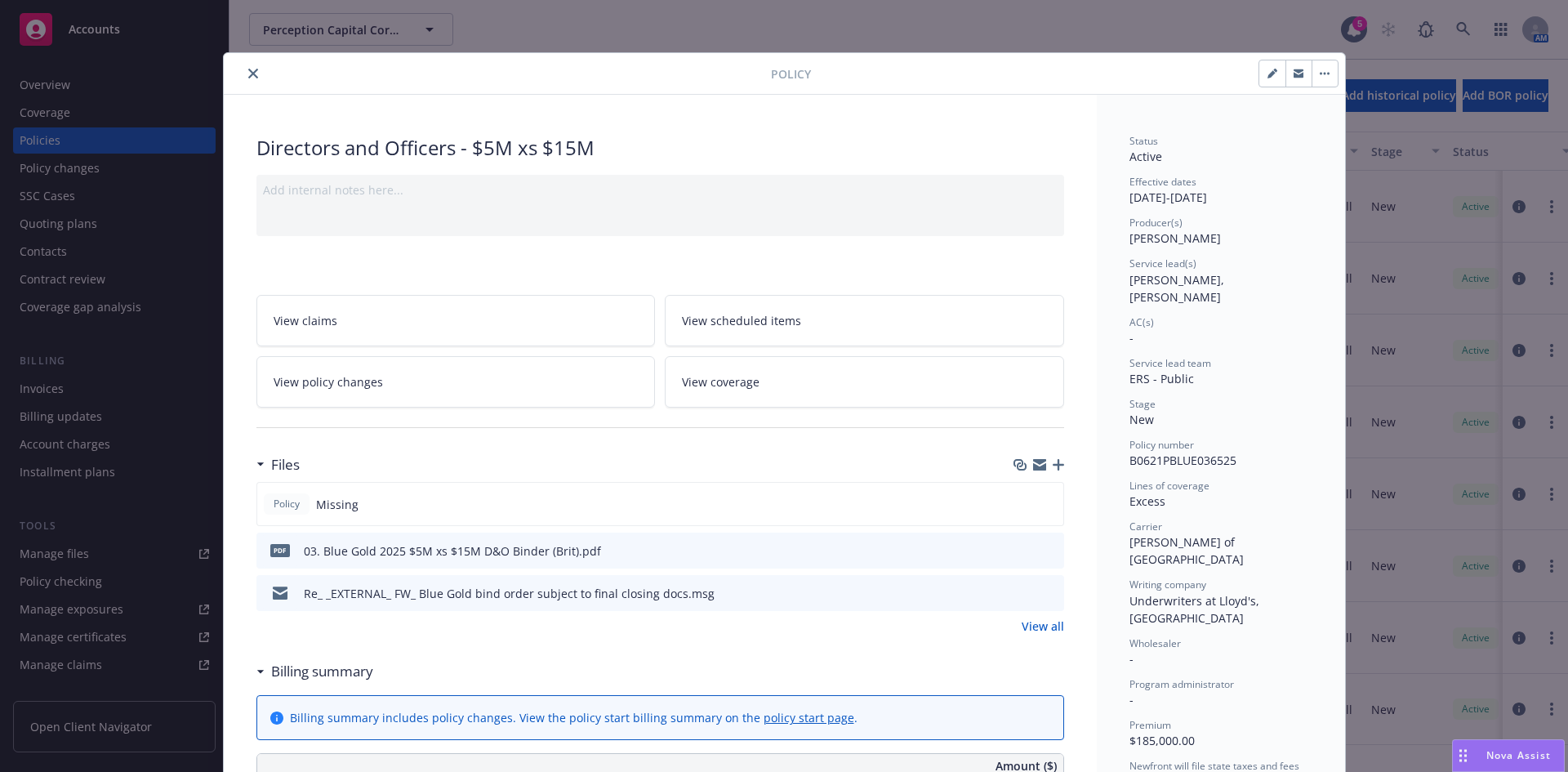
click at [1033, 625] on link "View all" at bounding box center [1043, 625] width 43 height 17
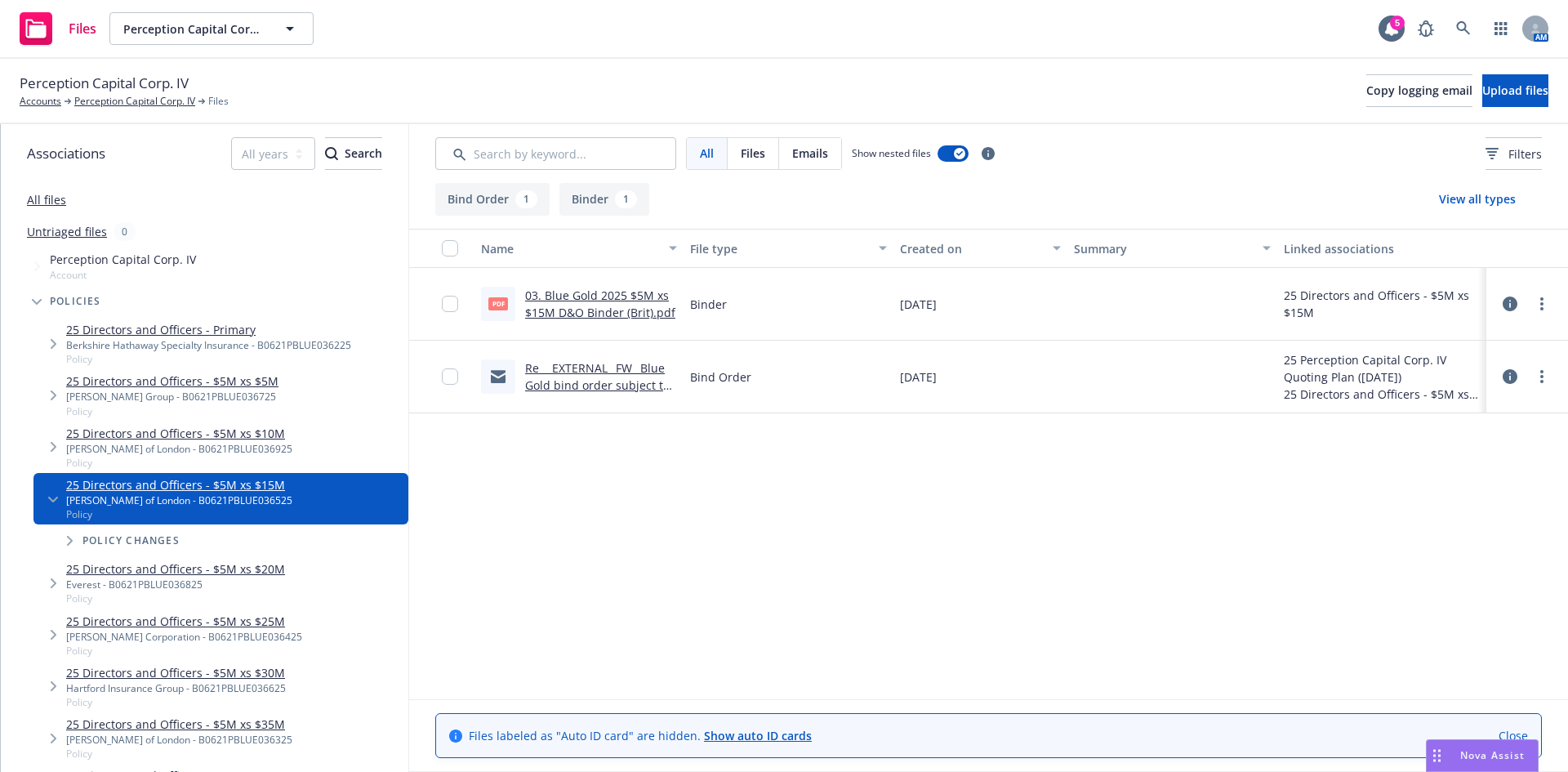
click at [585, 371] on link "Re_ _EXTERNAL_ FW_ Blue Gold bind order subject to final closing docs.msg" at bounding box center [597, 385] width 145 height 50
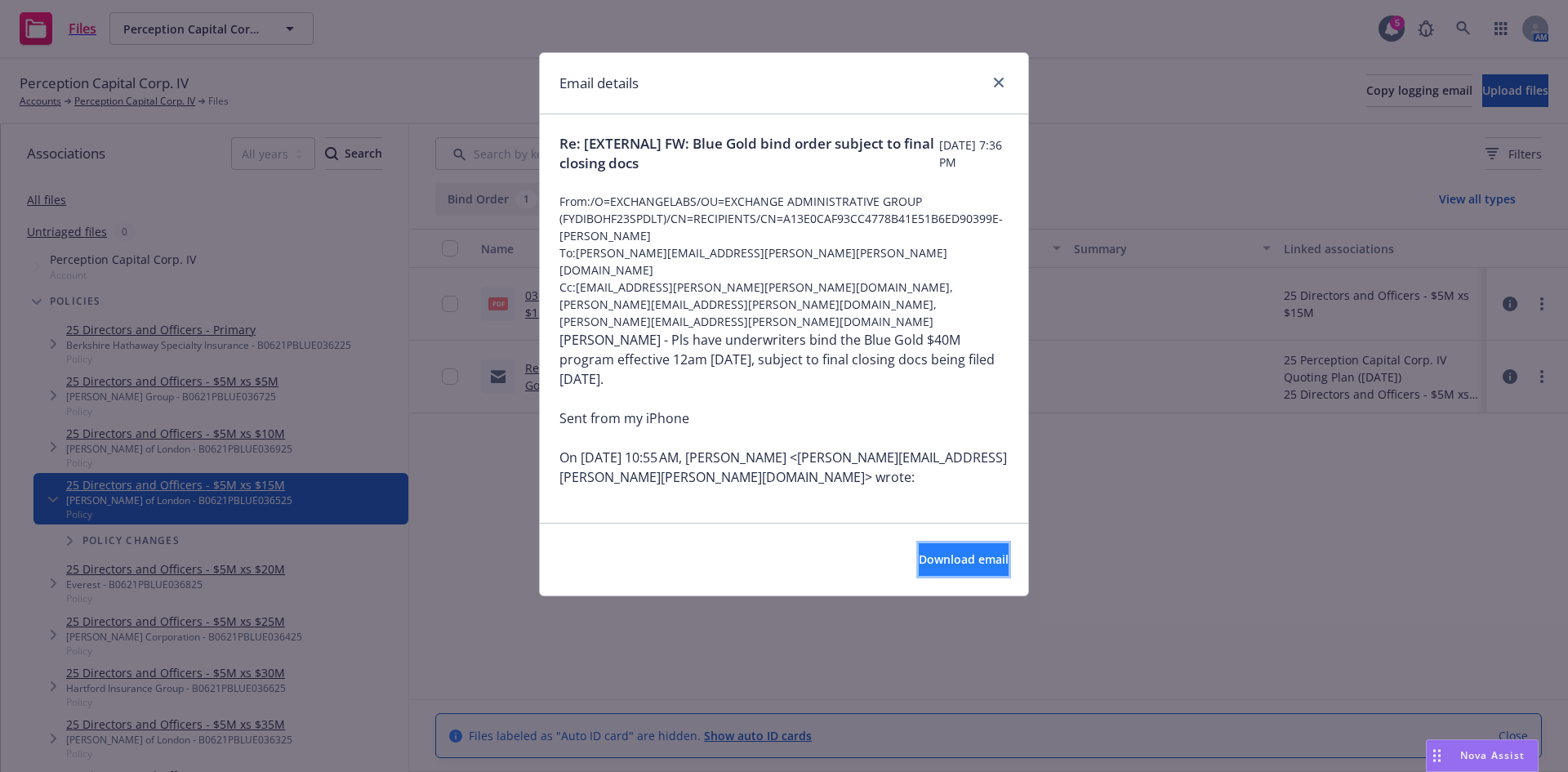
click at [919, 559] on span "Download email" at bounding box center [963, 559] width 90 height 15
click at [998, 83] on icon "close" at bounding box center [998, 82] width 10 height 10
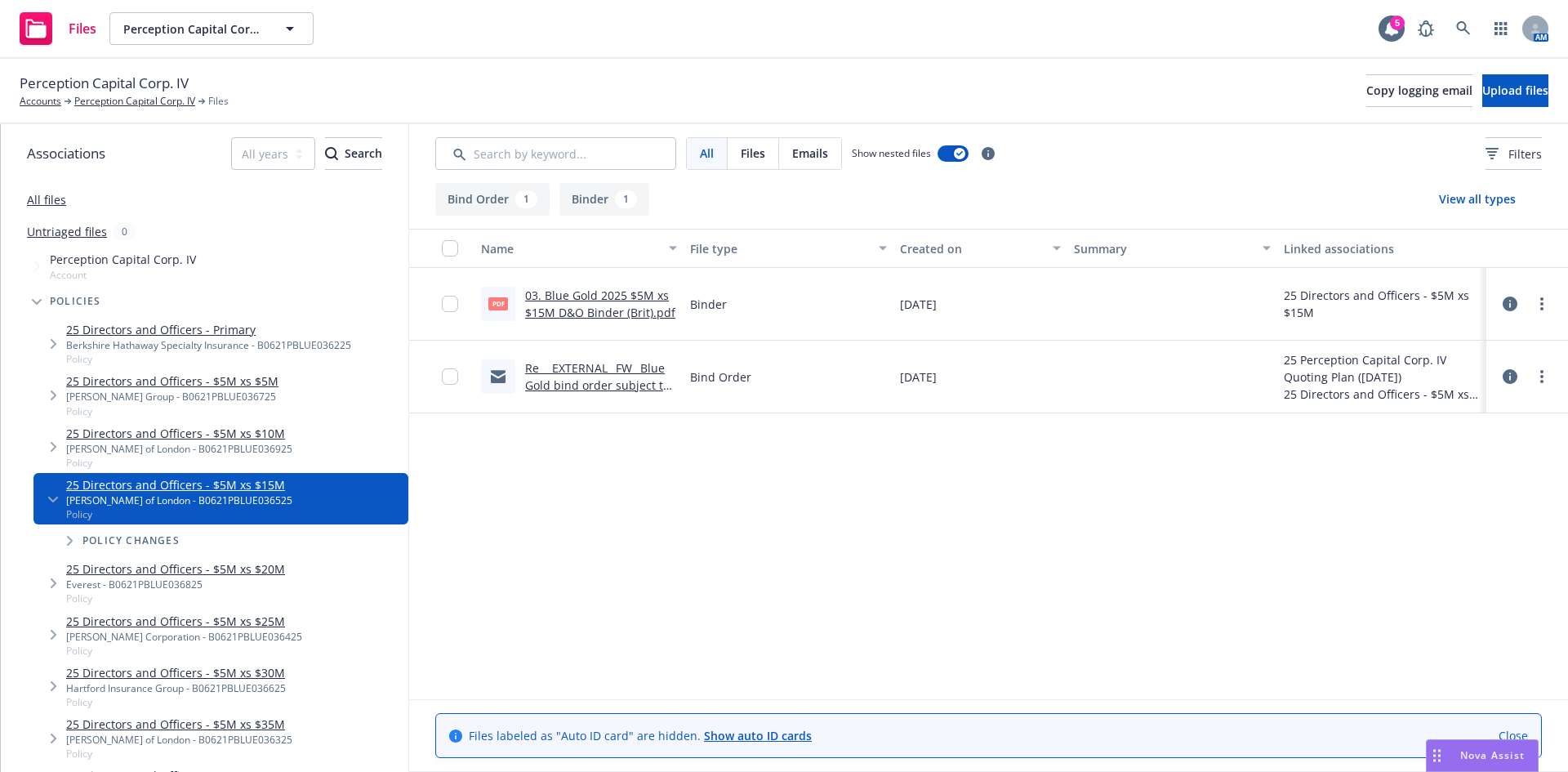
click at [1015, 631] on div "Name File type Created on Summary Linked associations pdf 03. Blue Gold 2025 $5…" at bounding box center [988, 463] width 1159 height 470
